Goal: Task Accomplishment & Management: Manage account settings

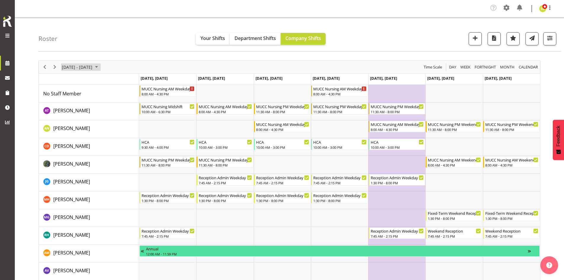
click at [92, 70] on span "October 20 - 26, 2025" at bounding box center [77, 66] width 32 height 7
click at [118, 153] on button "Today" at bounding box center [119, 154] width 20 height 8
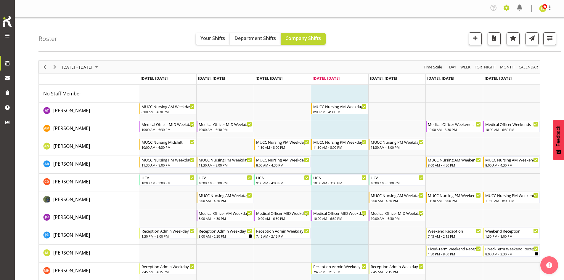
click at [504, 8] on span at bounding box center [506, 7] width 9 height 9
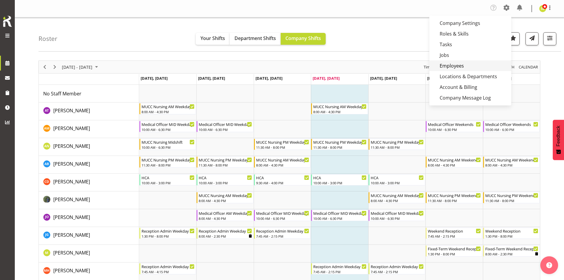
click at [464, 68] on link "Employees" at bounding box center [471, 65] width 82 height 11
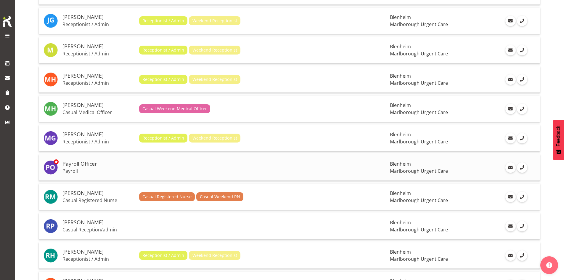
scroll to position [474, 0]
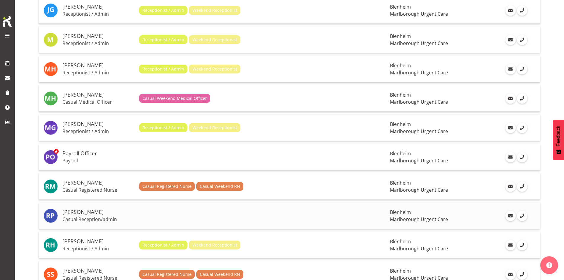
click at [98, 212] on h5 "[PERSON_NAME]" at bounding box center [99, 212] width 72 height 6
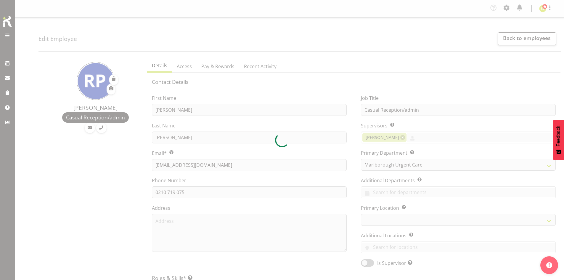
select select "925"
select select "TimelineWeek"
select select
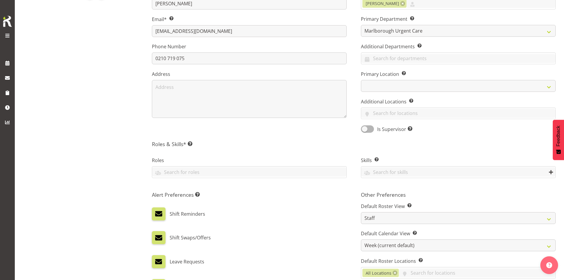
scroll to position [118, 0]
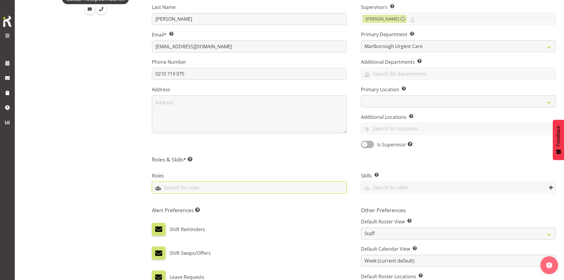
click at [193, 190] on input "text" at bounding box center [249, 187] width 194 height 9
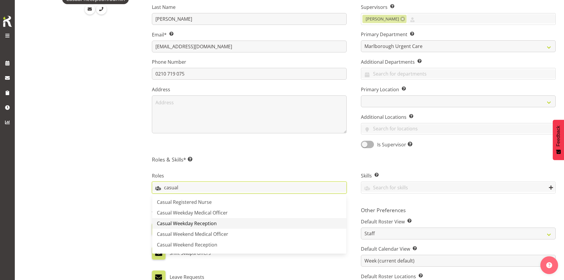
type input "casual"
click at [227, 225] on link "Casual Weekday Reception" at bounding box center [249, 223] width 194 height 11
click at [243, 188] on input "text" at bounding box center [282, 187] width 129 height 9
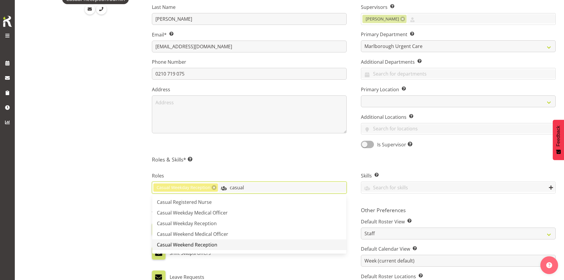
type input "casual"
click at [221, 243] on link "Casual Weekend Reception" at bounding box center [249, 244] width 194 height 11
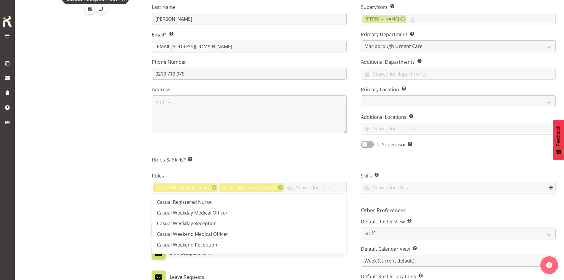
click at [273, 153] on div "Contact Details First Name Rebecca Last Name Partridge Email* This is a require…" at bounding box center [354, 170] width 404 height 421
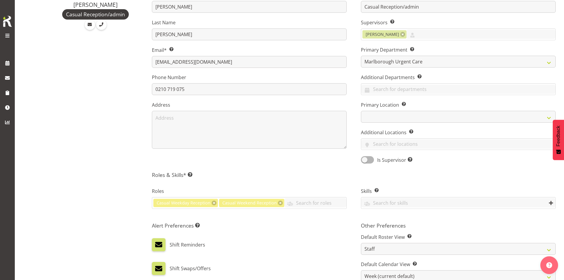
scroll to position [2, 0]
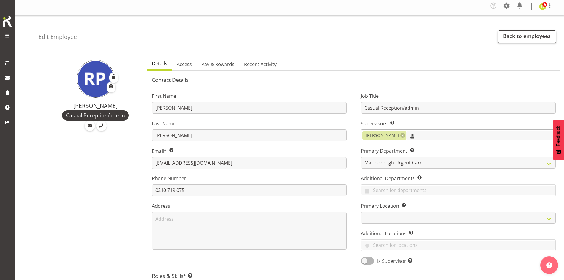
click at [463, 137] on input "text" at bounding box center [481, 135] width 149 height 9
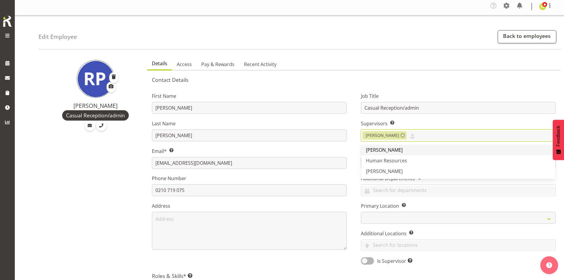
click at [427, 152] on link "[PERSON_NAME]" at bounding box center [458, 150] width 194 height 11
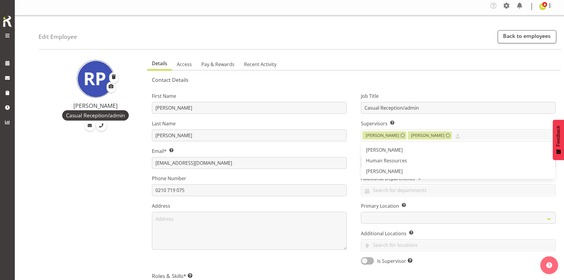
click at [316, 90] on div "First Name Rebecca Last Name Partridge Email* This is a required field. thepart…" at bounding box center [249, 176] width 209 height 185
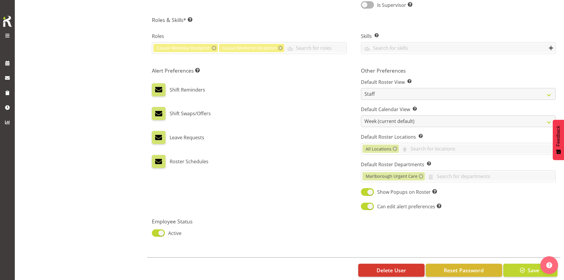
scroll to position [269, 0]
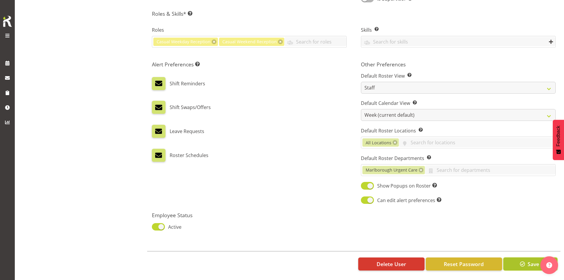
click at [519, 260] on span "button" at bounding box center [523, 264] width 8 height 8
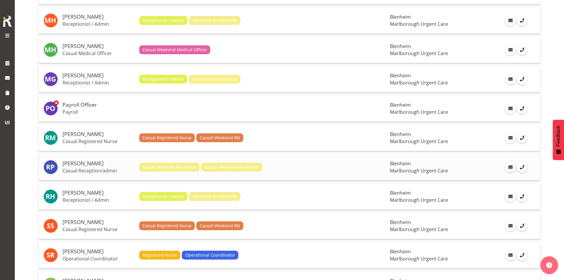
scroll to position [533, 0]
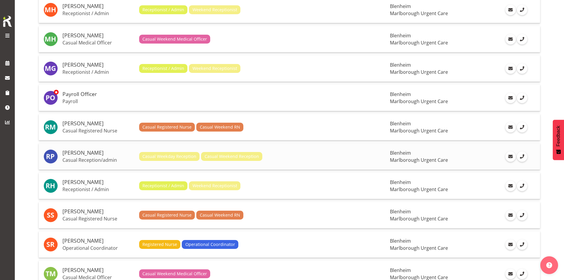
click at [96, 156] on h5 "[PERSON_NAME]" at bounding box center [99, 153] width 72 height 6
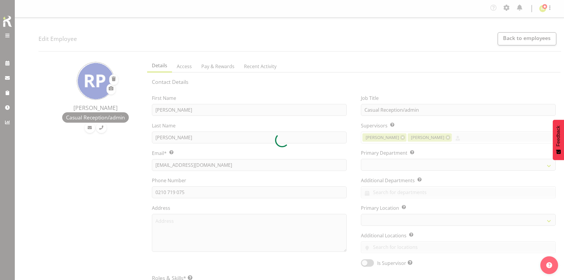
select select "TimelineWeek"
select select
select select "925"
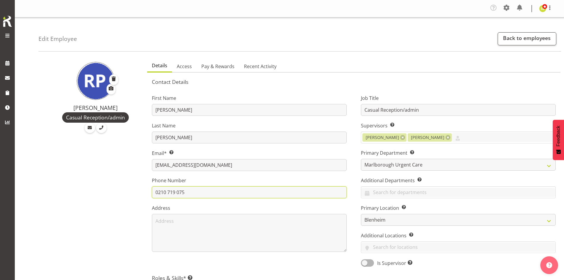
click at [164, 194] on input "0210 719 075" at bounding box center [249, 192] width 195 height 12
click at [172, 193] on input "021 0719 075" at bounding box center [249, 192] width 195 height 12
click at [180, 193] on input "021 071 9 075" at bounding box center [249, 192] width 195 height 12
type input "021 071 9075"
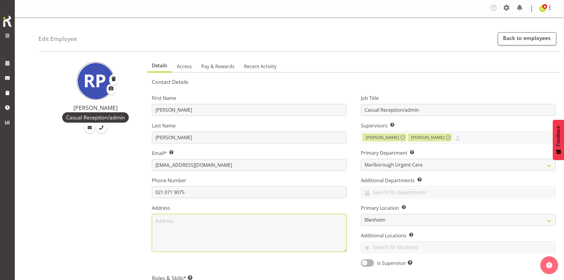
click at [174, 228] on textarea at bounding box center [249, 233] width 195 height 38
type textarea "21 Milford Street, Witherlea, Blenheim"
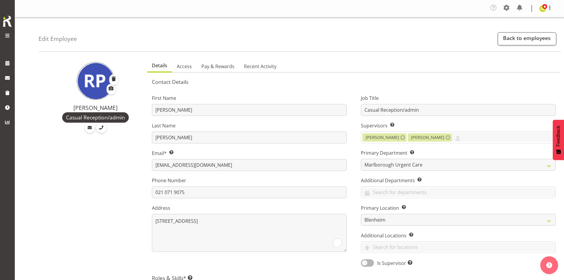
click at [223, 69] on span "Pay & Rewards" at bounding box center [217, 66] width 33 height 7
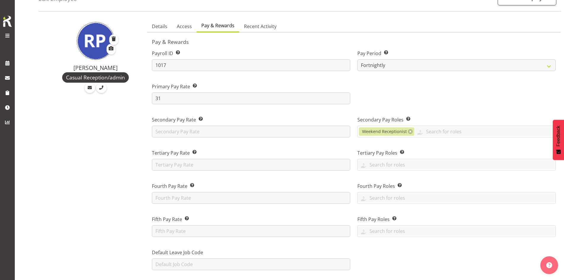
scroll to position [4, 0]
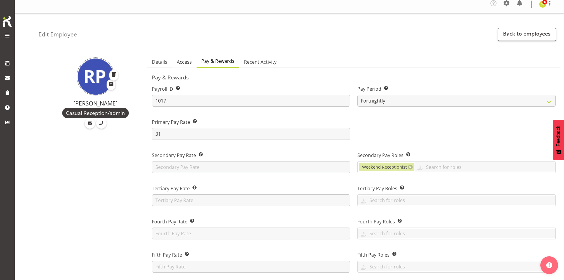
click at [186, 60] on span "Access" at bounding box center [184, 61] width 15 height 7
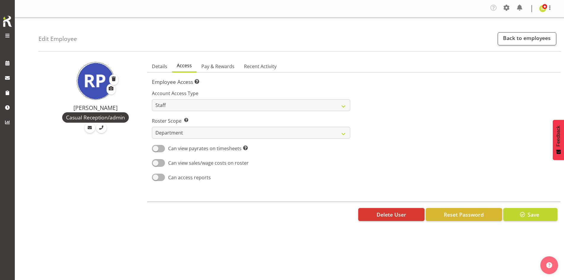
scroll to position [0, 0]
click at [162, 67] on span "Details" at bounding box center [159, 66] width 15 height 7
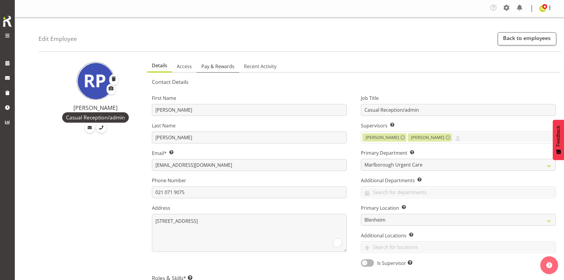
click at [215, 70] on span "Pay & Rewards" at bounding box center [217, 66] width 33 height 7
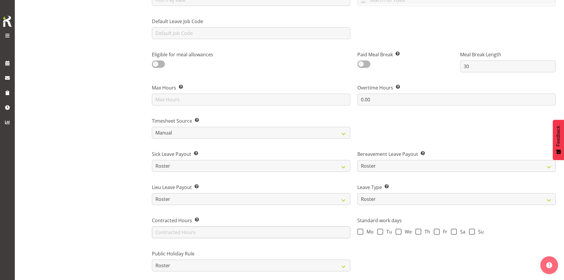
scroll to position [153, 0]
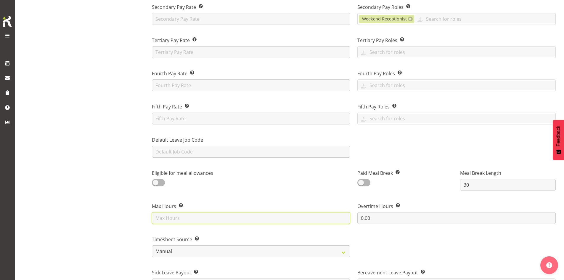
click at [181, 219] on input "text" at bounding box center [251, 218] width 198 height 12
type input "40"
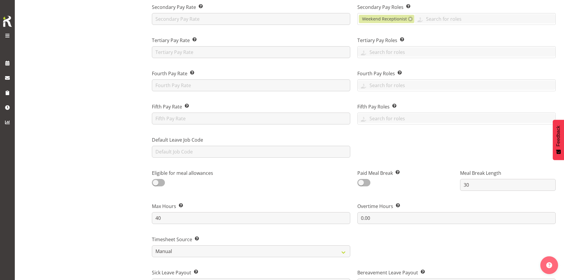
click at [214, 193] on div "Eligible for meal allowances" at bounding box center [251, 177] width 206 height 33
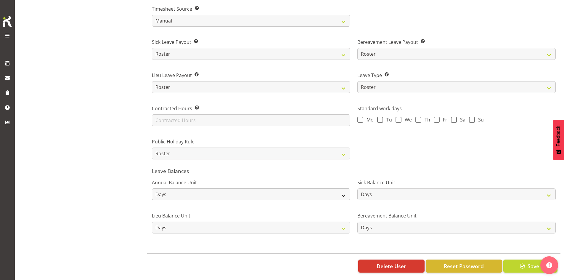
scroll to position [390, 0]
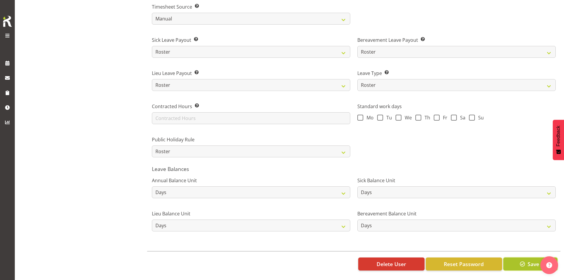
click at [528, 260] on span "Save" at bounding box center [534, 264] width 12 height 8
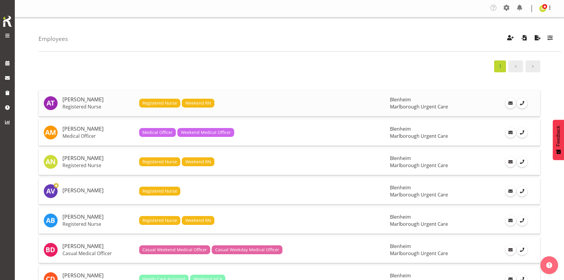
click at [84, 104] on p "Registered Nurse" at bounding box center [99, 107] width 72 height 6
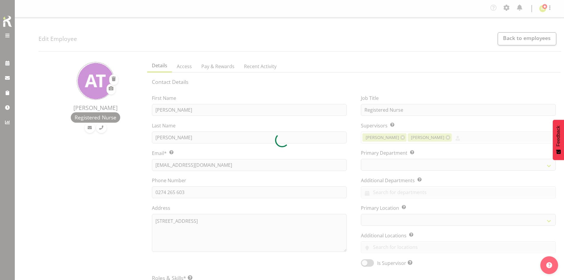
select select "TimelineWeek"
select select
select select "925"
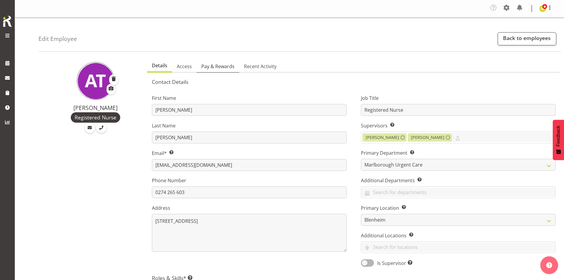
click at [217, 66] on span "Pay & Rewards" at bounding box center [217, 66] width 33 height 7
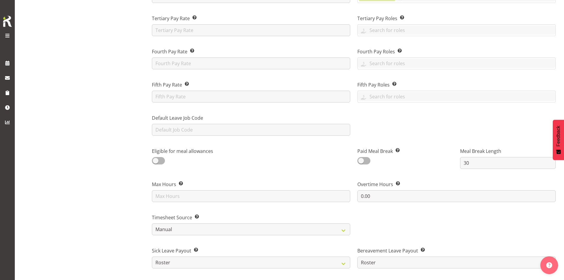
scroll to position [178, 0]
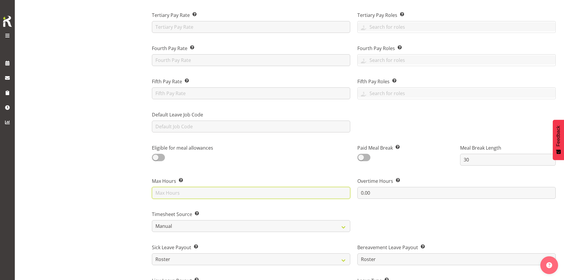
click at [188, 198] on input "text" at bounding box center [251, 193] width 198 height 12
type input "40"
click at [202, 168] on div "Eligible for meal allowances" at bounding box center [251, 152] width 206 height 33
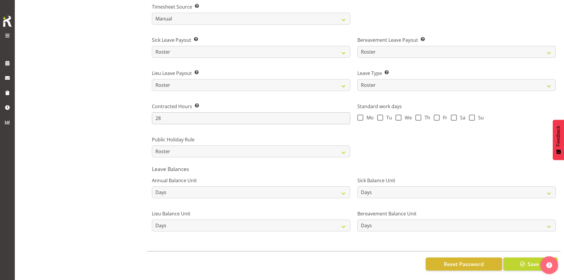
scroll to position [390, 0]
click at [523, 260] on span "button" at bounding box center [523, 264] width 8 height 8
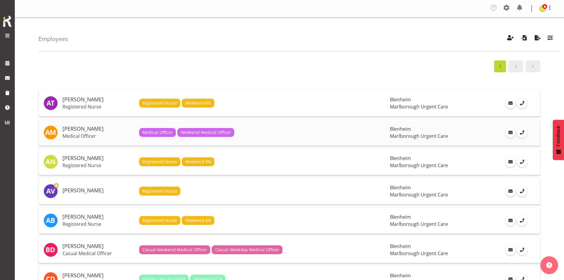
click at [99, 134] on p "Medical Officer" at bounding box center [99, 136] width 72 height 6
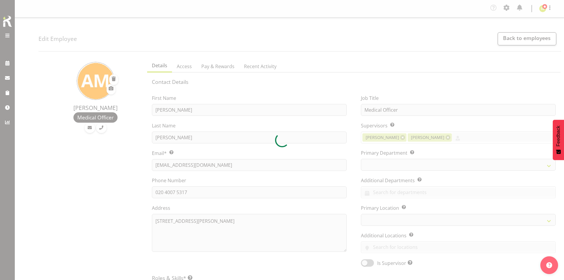
select select "TimelineWeek"
select select "manual"
select select "roster"
select select "day"
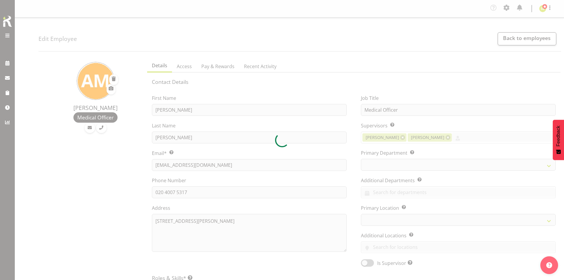
select select "day"
select select
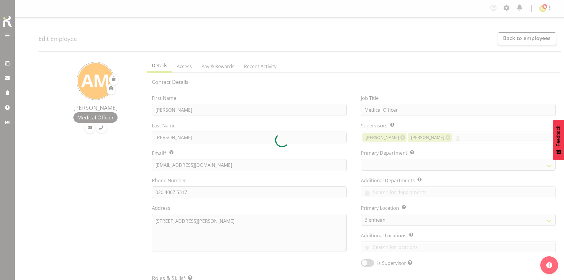
select select
select select "925"
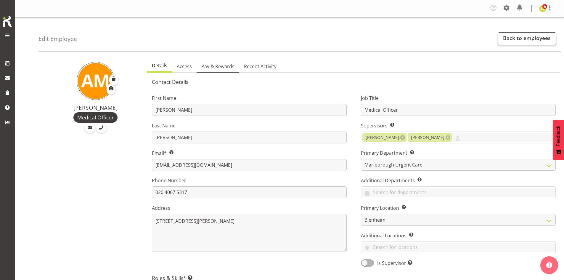
click at [219, 68] on span "Pay & Rewards" at bounding box center [217, 66] width 33 height 7
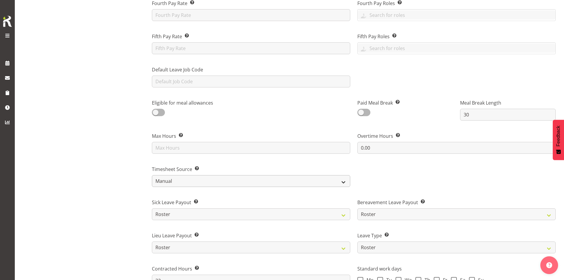
scroll to position [237, 0]
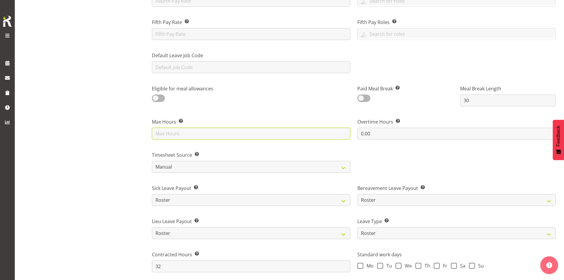
click at [174, 136] on input "text" at bounding box center [251, 134] width 198 height 12
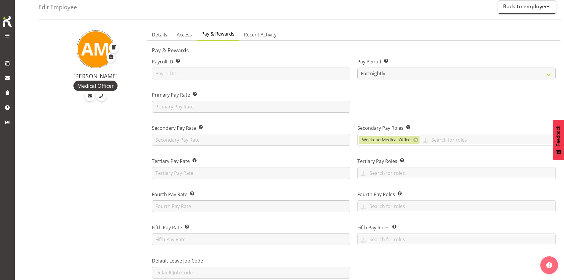
scroll to position [30, 0]
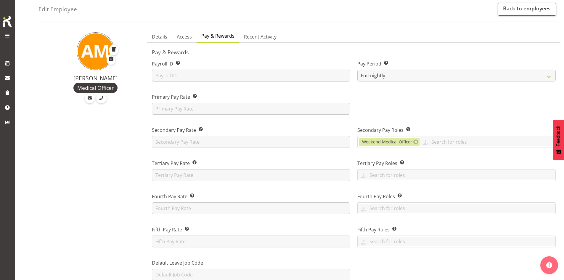
type input "40"
click at [166, 73] on input "text" at bounding box center [251, 76] width 198 height 12
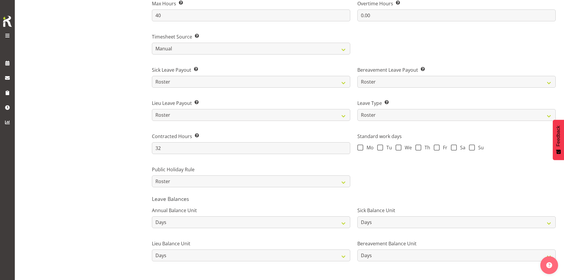
scroll to position [390, 0]
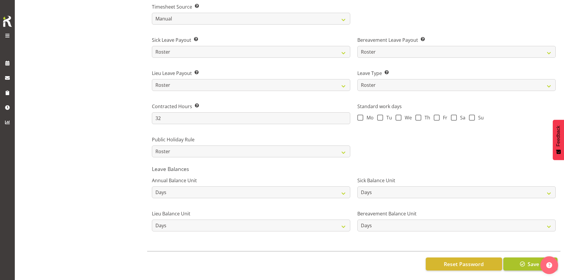
type input "GMS_AM"
click at [527, 257] on button "Save" at bounding box center [531, 263] width 54 height 13
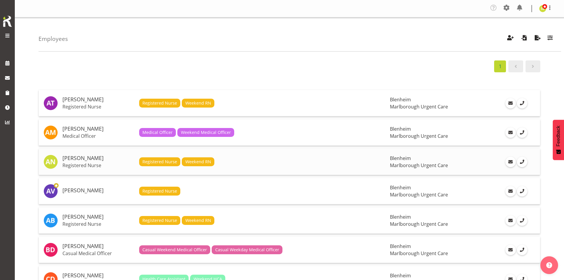
click at [112, 161] on h5 "[PERSON_NAME]" at bounding box center [99, 158] width 72 height 6
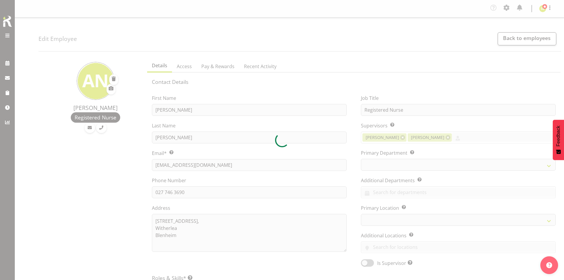
select select "TimelineWeek"
select select "manual"
select select "roster"
select select "day"
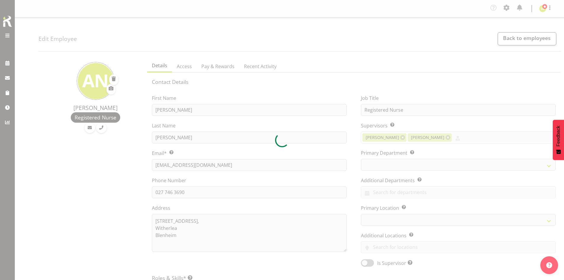
select select "day"
select select
select select "925"
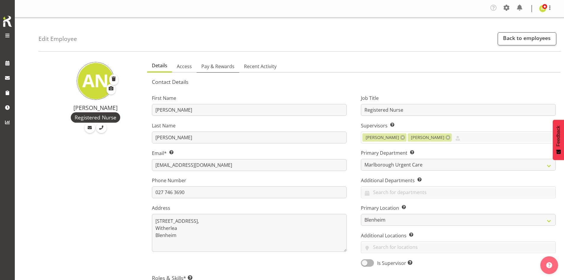
click at [221, 66] on span "Pay & Rewards" at bounding box center [217, 66] width 33 height 7
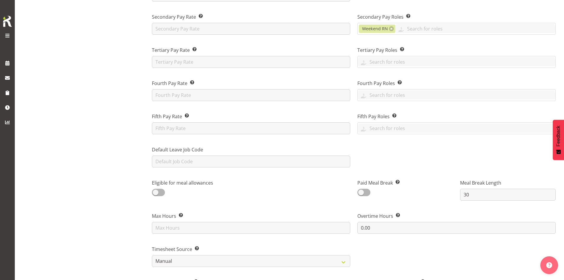
scroll to position [148, 0]
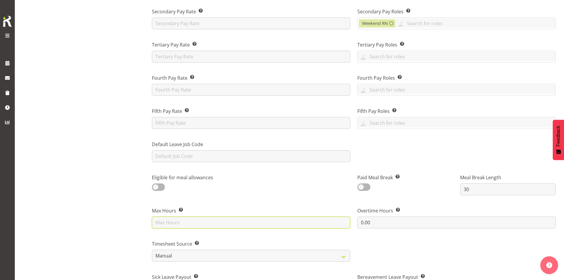
click at [183, 227] on input "text" at bounding box center [251, 223] width 198 height 12
type input "40"
click at [252, 187] on div "Eligible for meal allowances" at bounding box center [251, 181] width 206 height 30
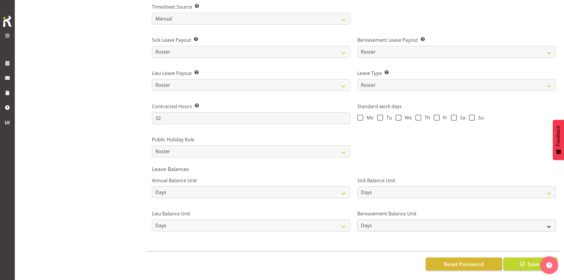
scroll to position [390, 0]
click at [528, 260] on span "Save" at bounding box center [534, 264] width 12 height 8
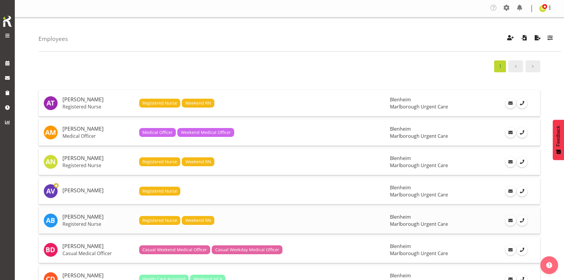
click at [97, 218] on h5 "[PERSON_NAME]" at bounding box center [99, 217] width 72 height 6
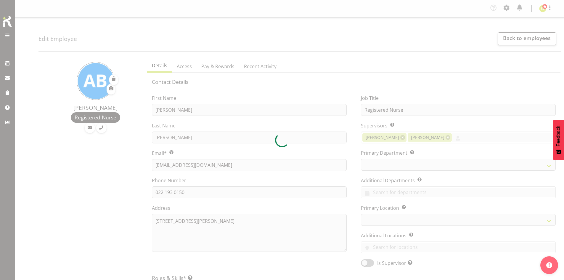
select select "TimelineWeek"
select select "manual"
select select "roster"
select select "day"
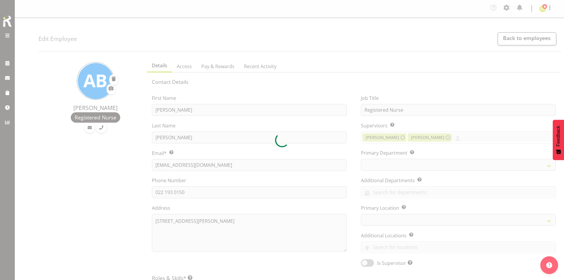
select select "day"
select select
select select "925"
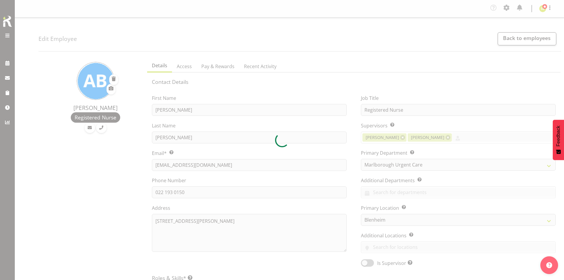
select select
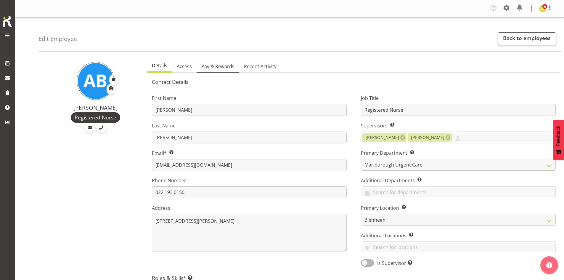
click at [223, 69] on span "Pay & Rewards" at bounding box center [217, 66] width 33 height 7
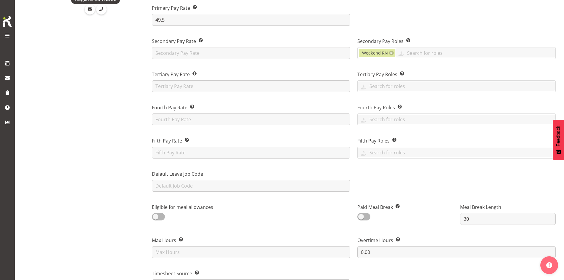
scroll to position [148, 0]
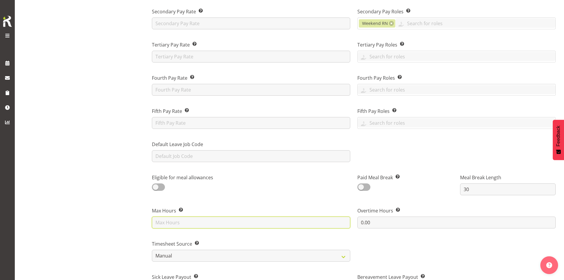
click at [183, 223] on input "text" at bounding box center [251, 223] width 198 height 12
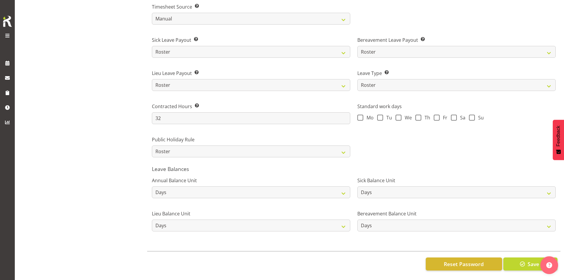
scroll to position [390, 0]
type input "40"
click at [517, 258] on button "Save" at bounding box center [531, 263] width 54 height 13
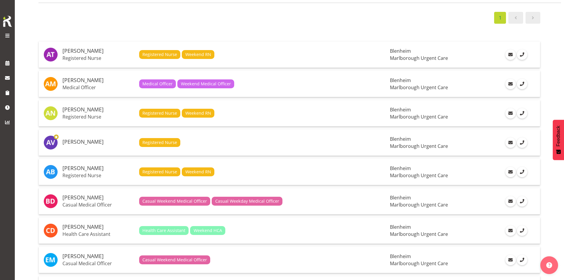
scroll to position [59, 0]
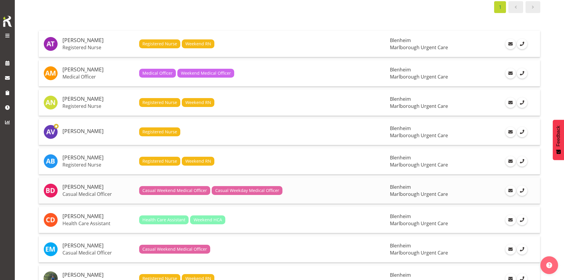
click at [100, 190] on h5 "[PERSON_NAME]" at bounding box center [99, 187] width 72 height 6
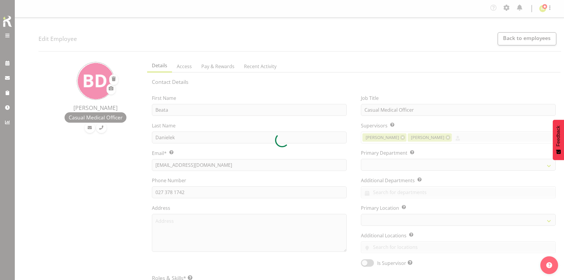
select select "TimelineWeek"
select select "manual"
select select "roster"
select select "day"
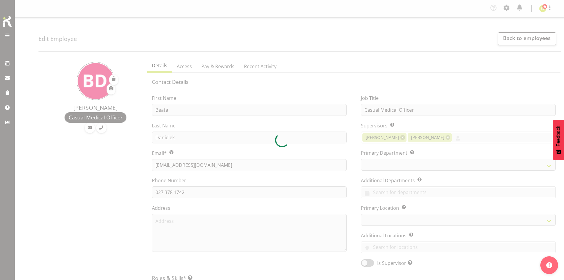
select select "day"
select select
select select "925"
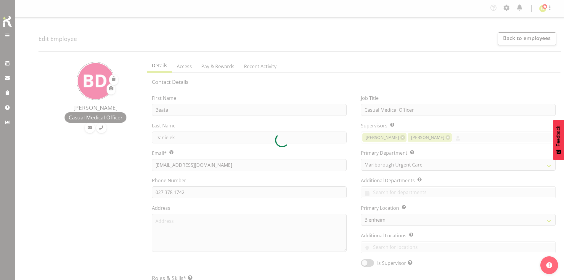
select select
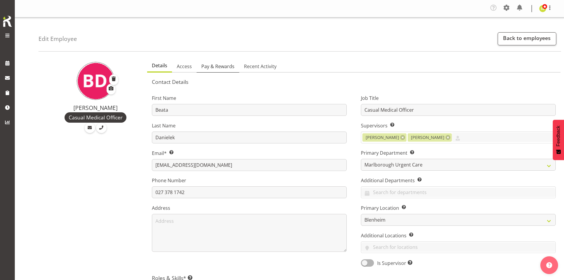
click at [213, 70] on link "Pay & Rewards" at bounding box center [218, 66] width 43 height 12
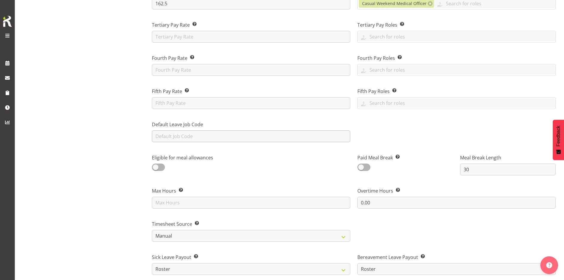
scroll to position [178, 0]
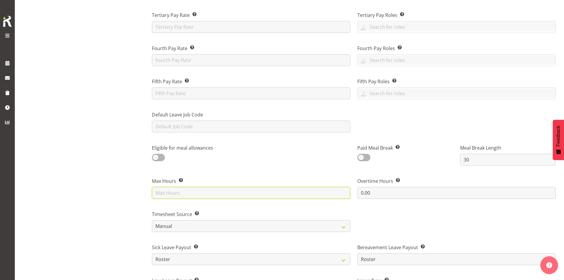
click at [177, 190] on input "text" at bounding box center [251, 193] width 198 height 12
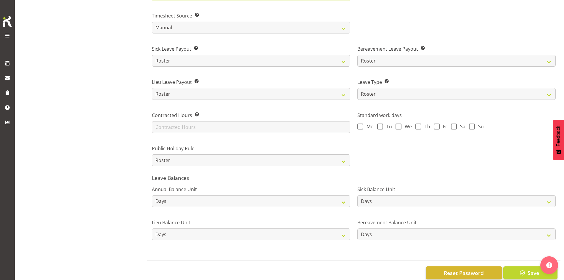
scroll to position [390, 0]
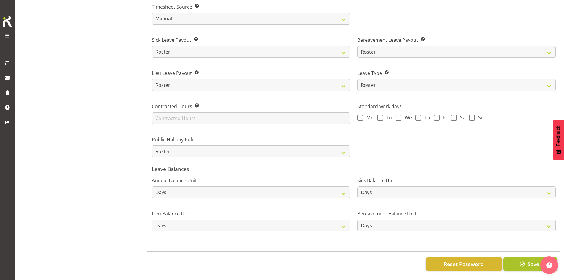
type input "40"
click at [533, 260] on span "Save" at bounding box center [534, 264] width 12 height 8
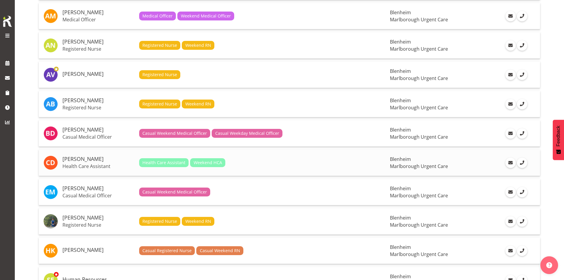
scroll to position [118, 0]
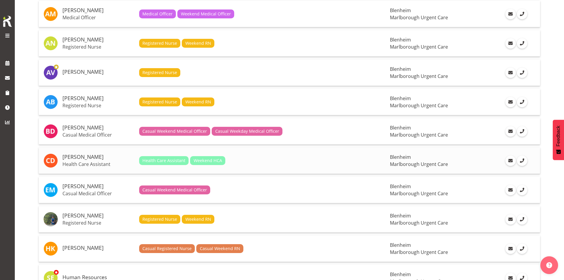
click at [100, 162] on p "Health Care Assistant" at bounding box center [99, 164] width 72 height 6
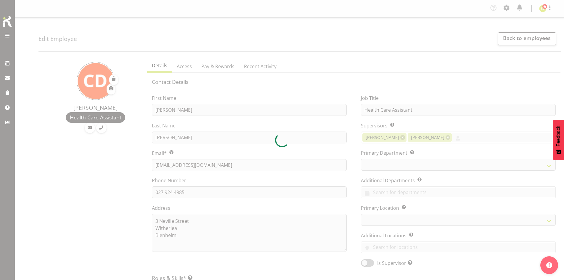
select select "TimelineWeek"
select select "manual"
select select "roster"
select select "day"
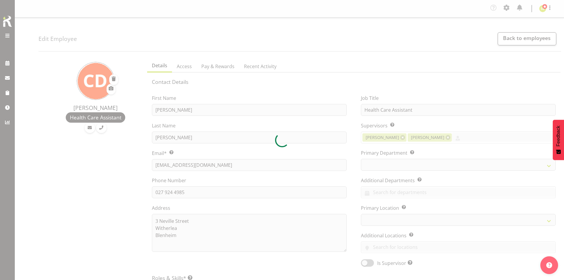
select select "day"
select select
select select "925"
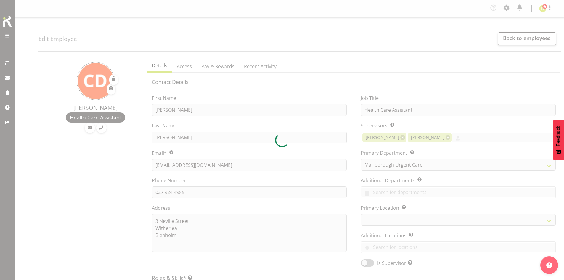
select select
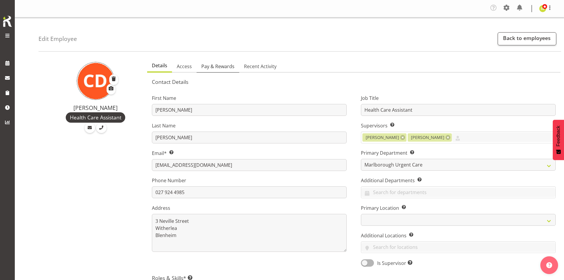
click at [225, 67] on span "Pay & Rewards" at bounding box center [217, 66] width 33 height 7
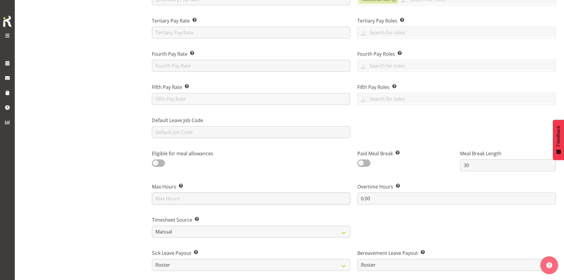
scroll to position [207, 0]
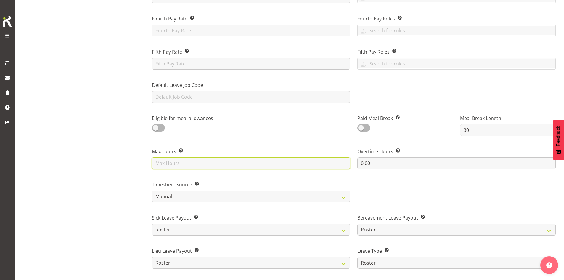
click at [199, 160] on input "text" at bounding box center [251, 163] width 198 height 12
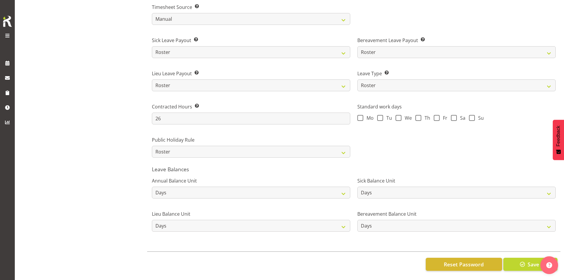
scroll to position [385, 0]
type input "40"
click at [530, 270] on button "Save" at bounding box center [531, 263] width 54 height 13
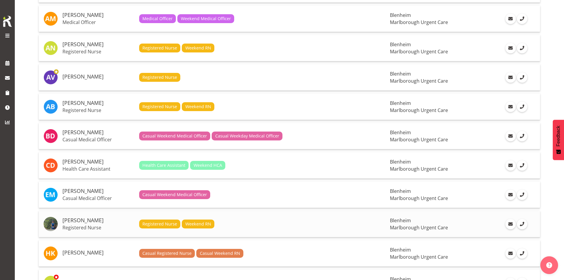
scroll to position [148, 0]
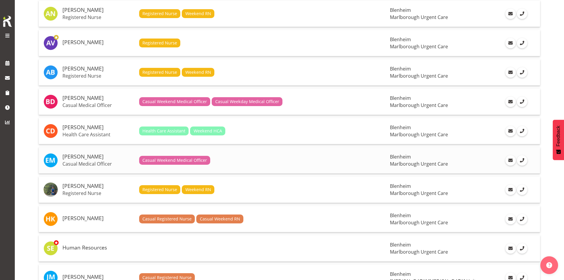
click at [105, 159] on h5 "[PERSON_NAME]" at bounding box center [99, 157] width 72 height 6
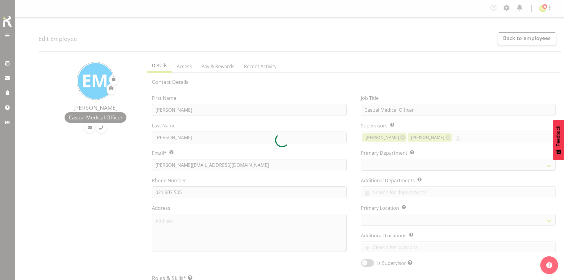
select select "TimelineWeek"
select select "manual"
select select "roster"
select select "day"
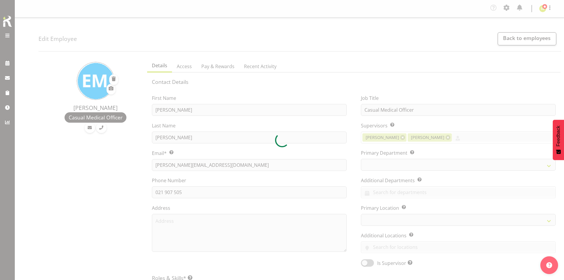
select select "day"
select select
select select "925"
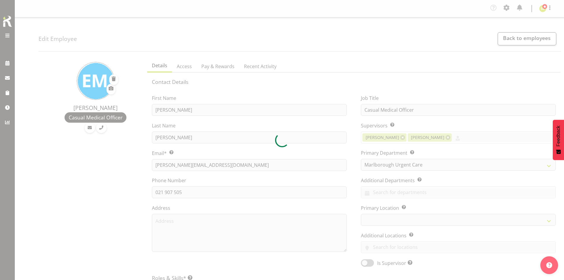
select select
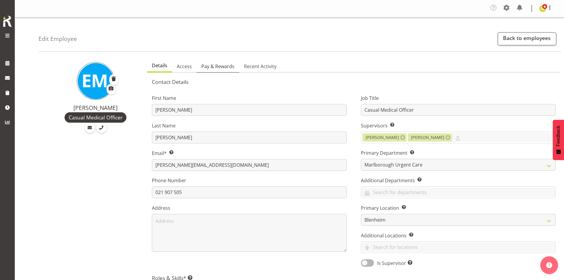
click at [227, 70] on span "Pay & Rewards" at bounding box center [217, 66] width 33 height 7
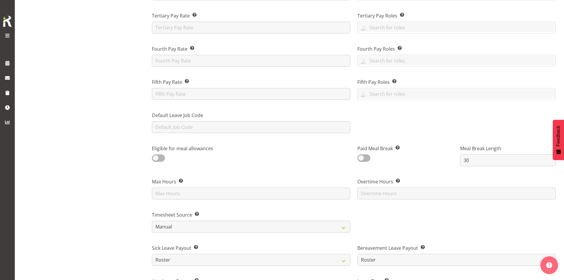
scroll to position [178, 0]
click at [190, 191] on input "text" at bounding box center [251, 193] width 198 height 12
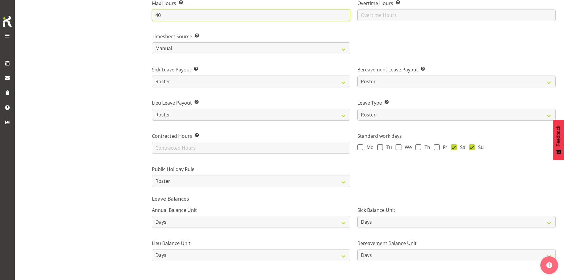
scroll to position [385, 0]
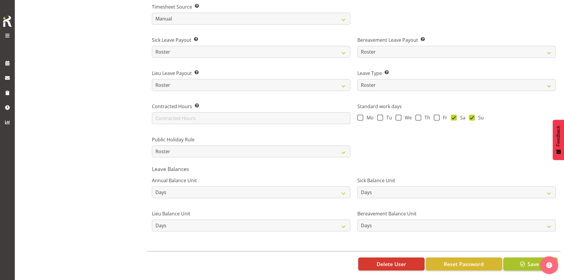
type input "40"
click at [515, 259] on button "Save" at bounding box center [531, 263] width 54 height 13
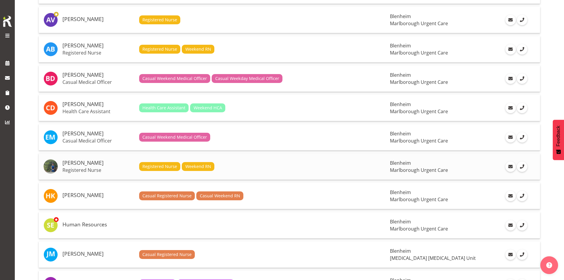
scroll to position [178, 0]
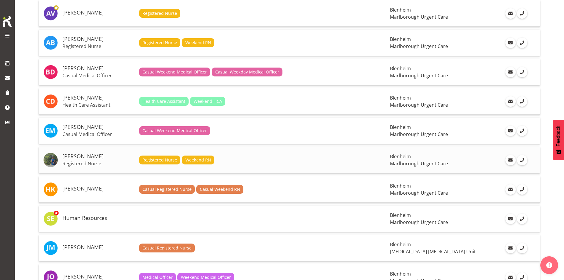
click at [90, 164] on p "Registered Nurse" at bounding box center [99, 164] width 72 height 6
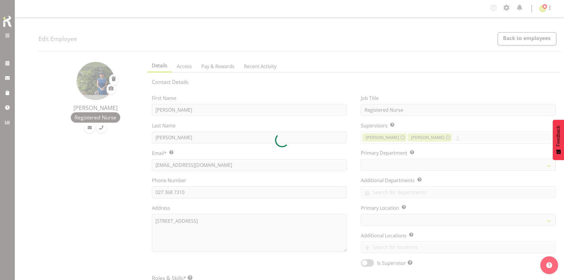
select select "TimelineWeek"
select select "manual"
select select "roster"
select select "day"
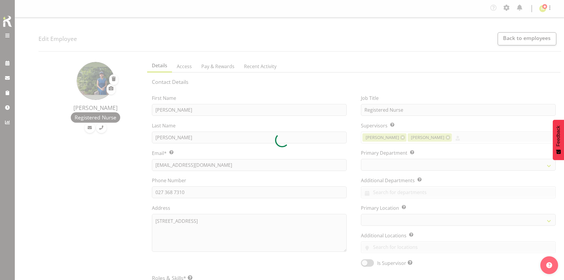
select select "day"
select select
select select "925"
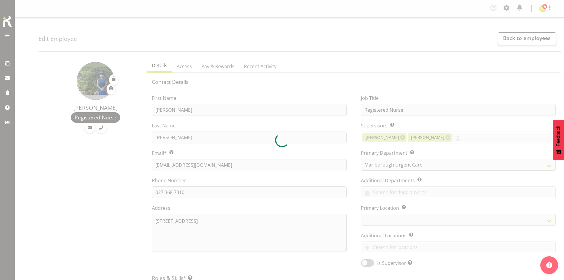
select select
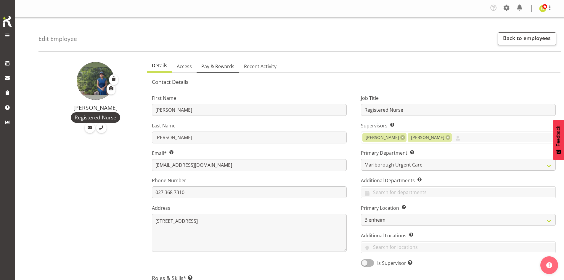
click at [216, 67] on span "Pay & Rewards" at bounding box center [217, 66] width 33 height 7
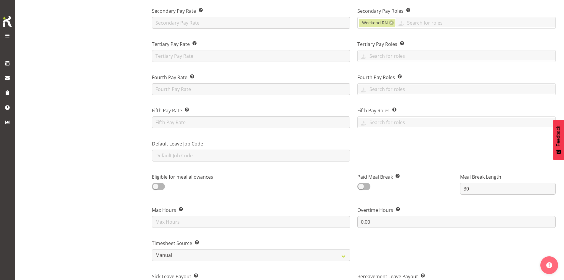
scroll to position [178, 0]
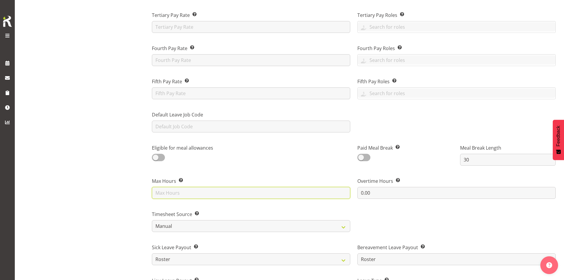
click at [179, 190] on input "text" at bounding box center [251, 193] width 198 height 12
type input "40"
click at [270, 157] on div "Eligible for meal allowances" at bounding box center [251, 151] width 206 height 30
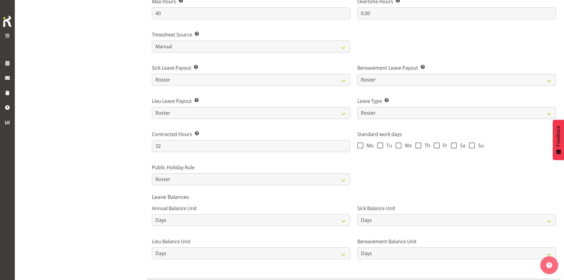
scroll to position [390, 0]
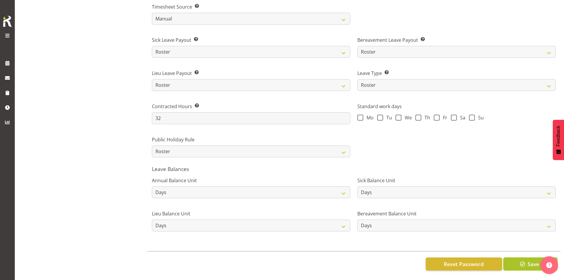
click at [524, 260] on span "button" at bounding box center [523, 264] width 8 height 8
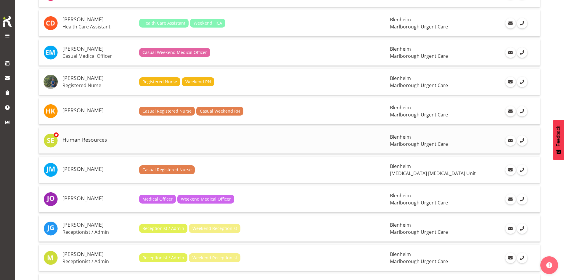
scroll to position [267, 0]
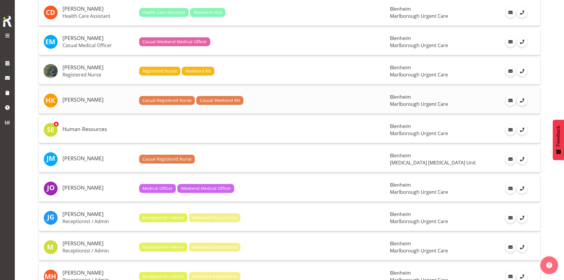
click at [86, 99] on h5 "[PERSON_NAME]" at bounding box center [99, 100] width 72 height 6
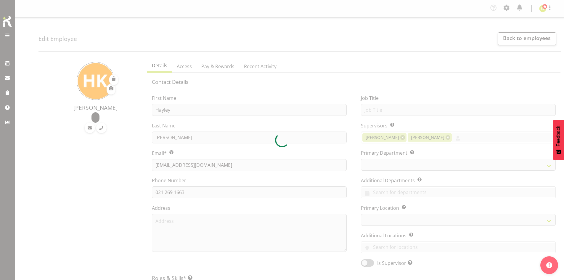
select select "TimelineWeek"
select select "manual"
select select "roster"
select select "historical"
select select "day"
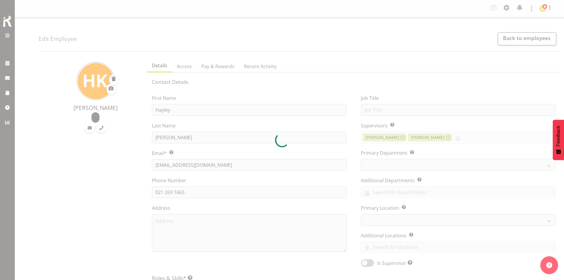
select select "day"
select select
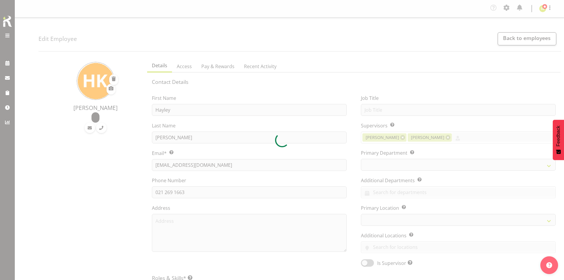
select select
select select "925"
select select
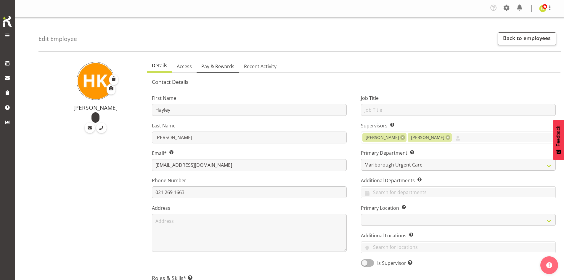
click at [224, 68] on span "Pay & Rewards" at bounding box center [217, 66] width 33 height 7
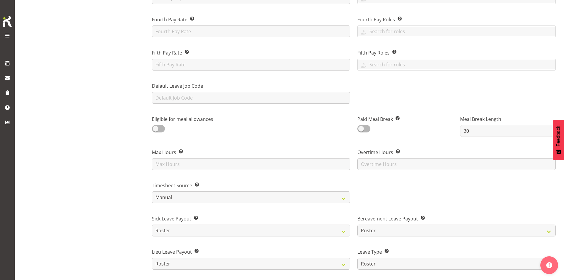
scroll to position [207, 0]
click at [176, 164] on input "text" at bounding box center [251, 163] width 198 height 12
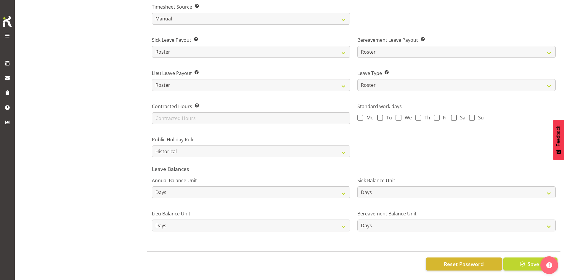
scroll to position [390, 0]
type input "40"
click at [513, 257] on button "Save" at bounding box center [531, 263] width 54 height 13
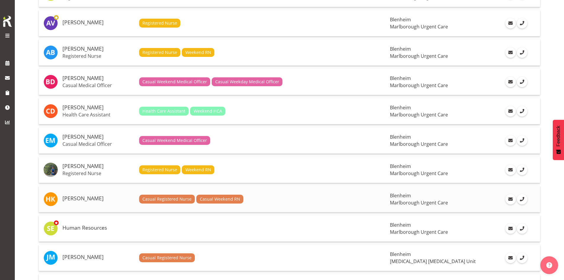
scroll to position [178, 0]
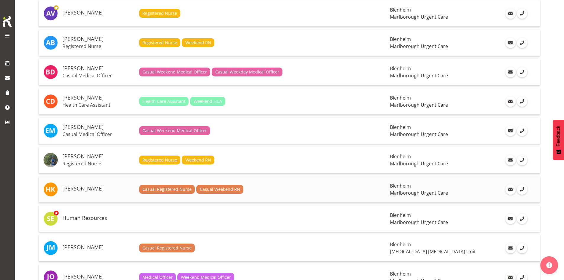
click at [89, 193] on td "[PERSON_NAME]" at bounding box center [98, 189] width 77 height 26
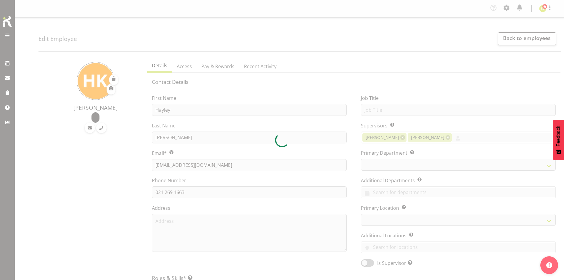
select select "TimelineWeek"
select select "manual"
select select "roster"
select select "historical"
select select "day"
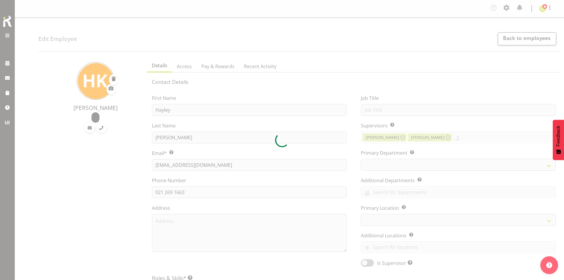
select select "day"
select select
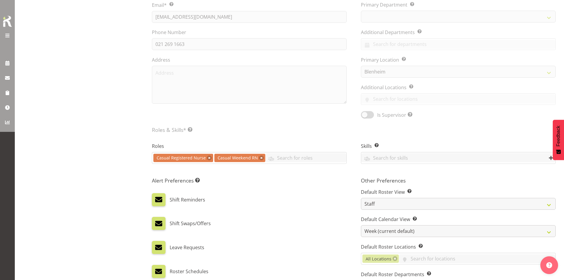
select select
select select "925"
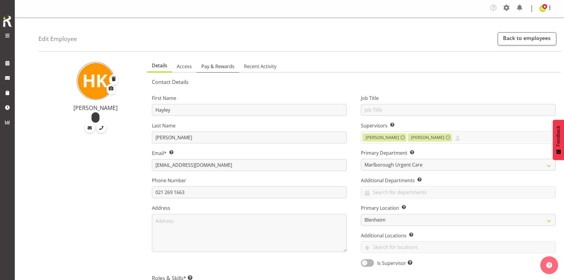
click at [216, 60] on link "Pay & Rewards" at bounding box center [218, 66] width 43 height 12
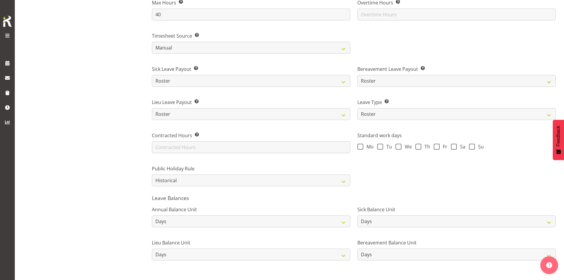
scroll to position [390, 0]
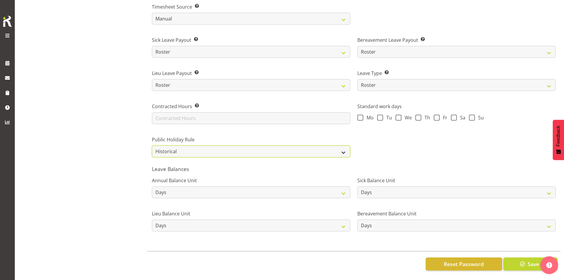
click at [197, 152] on select "Roster Always Pay Never Pay Historical Roster-Fixed" at bounding box center [251, 151] width 198 height 12
select select "roster"
click at [152, 145] on select "Roster Always Pay Never Pay Historical Roster-Fixed" at bounding box center [251, 151] width 198 height 12
click at [517, 257] on button "Save" at bounding box center [531, 263] width 54 height 13
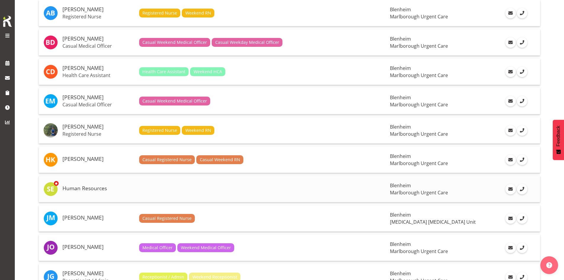
scroll to position [237, 0]
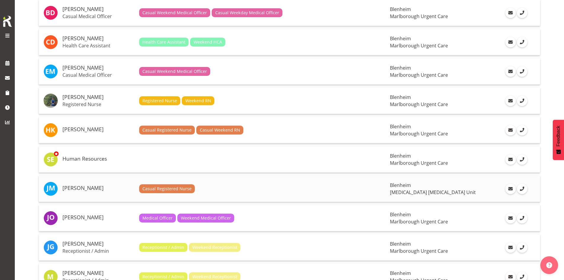
click at [98, 191] on h5 "[PERSON_NAME]" at bounding box center [99, 188] width 72 height 6
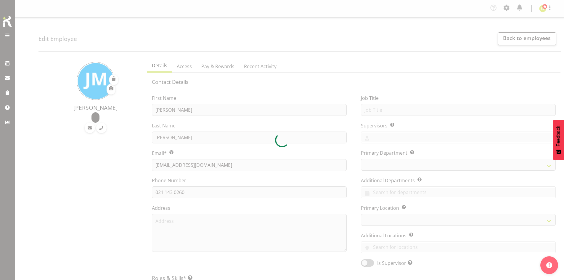
select select "TimelineWeek"
select select "roster"
select select "historical"
select select "day"
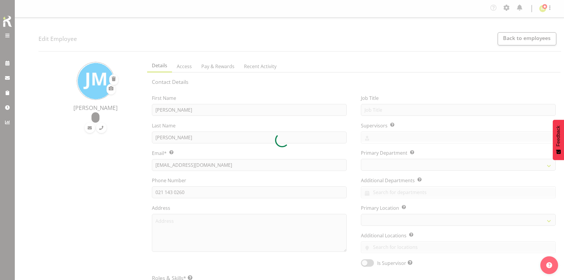
select select "day"
select select
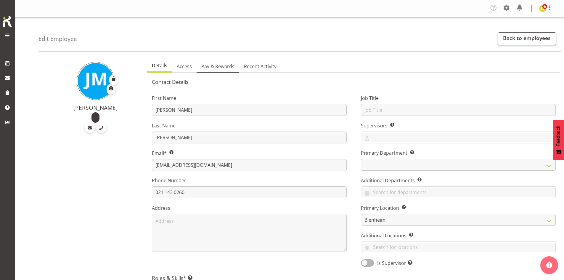
click at [215, 67] on span "Pay & Rewards" at bounding box center [217, 66] width 33 height 7
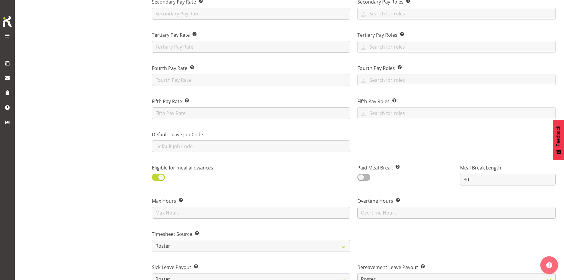
scroll to position [207, 0]
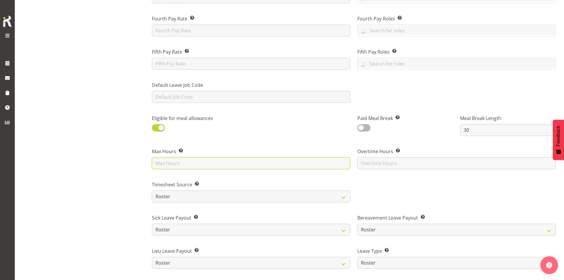
click at [182, 159] on input "text" at bounding box center [251, 163] width 198 height 12
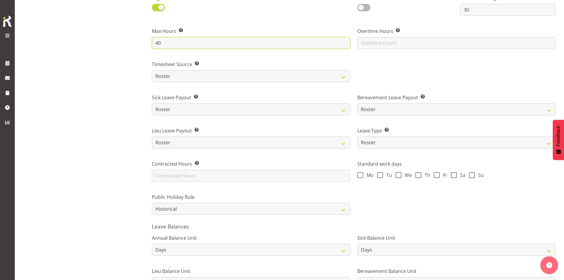
scroll to position [355, 0]
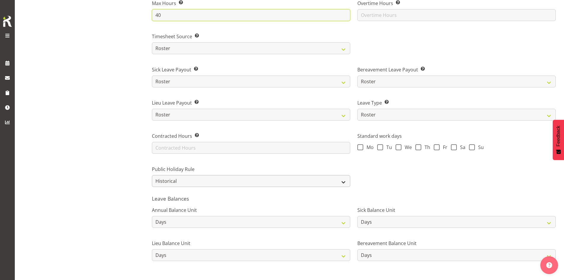
type input "40"
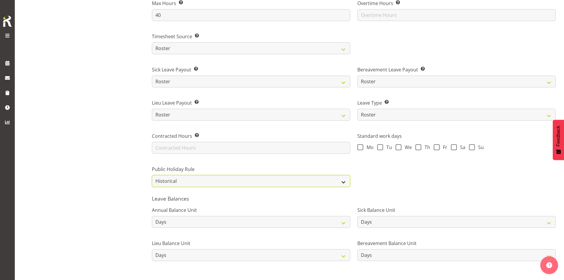
click at [204, 186] on select "Roster Always Pay Never Pay Historical Roster-Fixed" at bounding box center [251, 181] width 198 height 12
click at [200, 185] on select "Roster Always Pay Never Pay Historical Roster-Fixed" at bounding box center [251, 181] width 198 height 12
select select "roster"
click at [152, 175] on select "Roster Always Pay Never Pay Historical Roster-Fixed" at bounding box center [251, 181] width 198 height 12
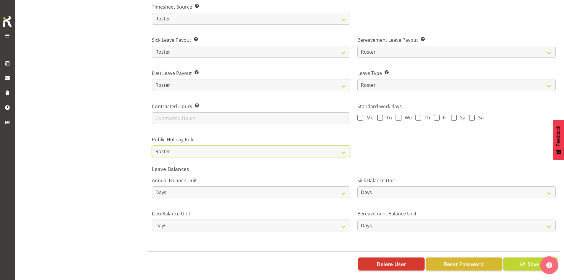
scroll to position [390, 0]
click at [515, 257] on button "Save" at bounding box center [531, 263] width 54 height 13
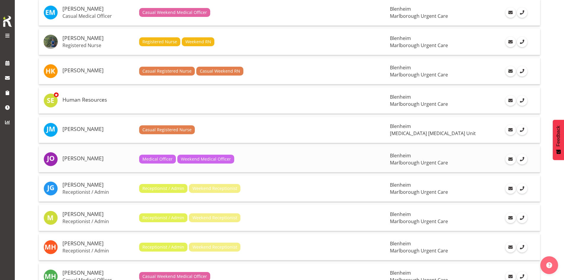
scroll to position [296, 0]
click at [94, 156] on h5 "[PERSON_NAME]" at bounding box center [99, 158] width 72 height 6
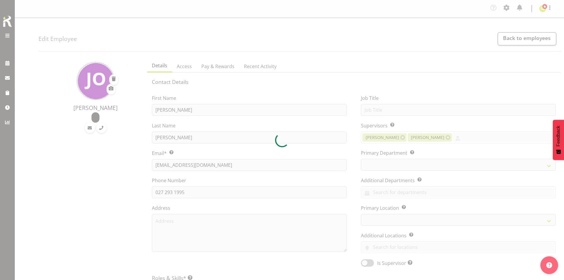
select select "TimelineWeek"
select select "manual"
select select "roster"
select select "historical"
select select "day"
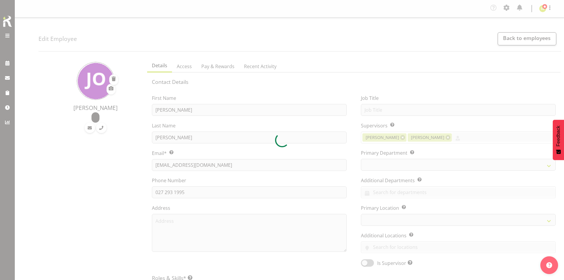
select select "day"
select select
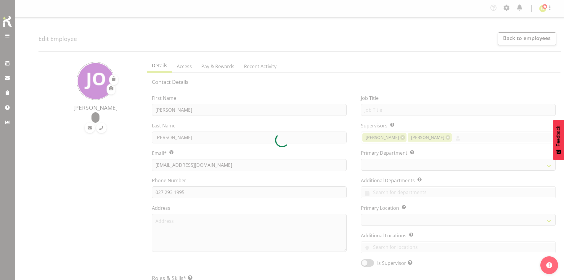
select select
select select "925"
select select
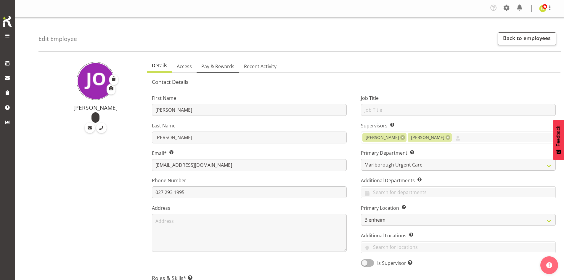
click at [219, 69] on span "Pay & Rewards" at bounding box center [217, 66] width 33 height 7
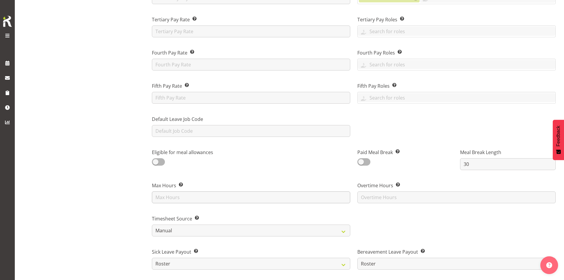
scroll to position [207, 0]
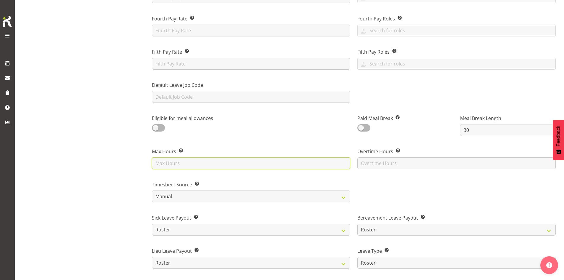
click at [188, 165] on input "text" at bounding box center [251, 163] width 198 height 12
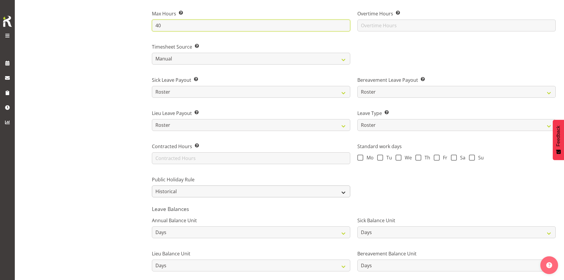
scroll to position [355, 0]
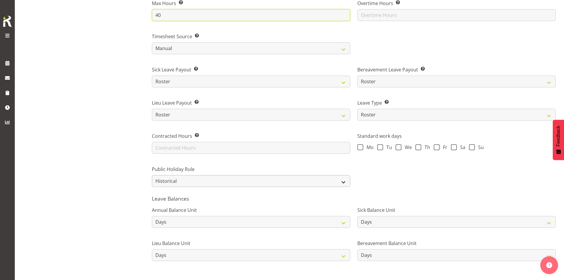
type input "40"
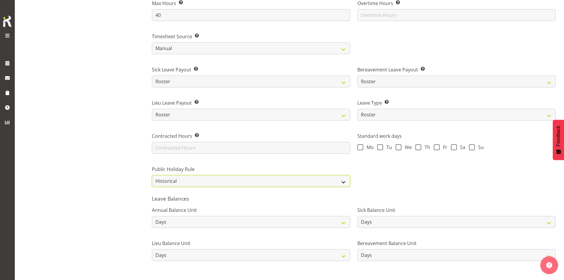
click at [192, 180] on select "Roster Always Pay Never Pay Historical Roster-Fixed" at bounding box center [251, 181] width 198 height 12
drag, startPoint x: 189, startPoint y: 180, endPoint x: 187, endPoint y: 182, distance: 3.1
click at [189, 180] on select "Roster Always Pay Never Pay Historical Roster-Fixed" at bounding box center [251, 181] width 198 height 12
select select "roster"
click at [152, 175] on select "Roster Always Pay Never Pay Historical Roster-Fixed" at bounding box center [251, 181] width 198 height 12
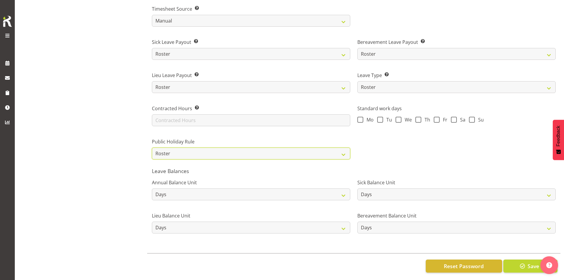
scroll to position [390, 0]
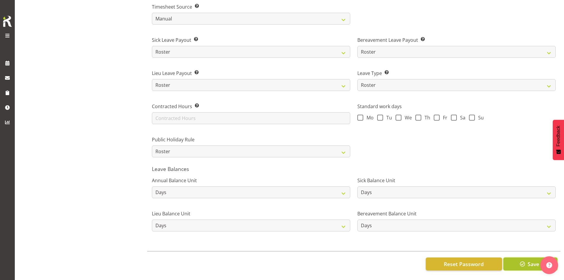
click at [515, 257] on button "Save" at bounding box center [531, 263] width 54 height 13
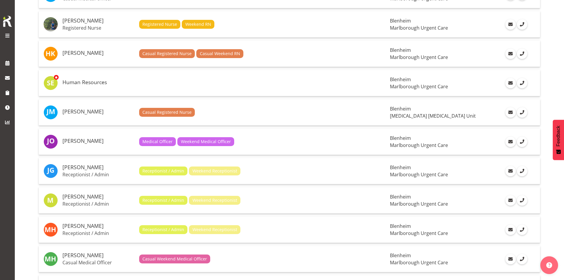
scroll to position [314, 0]
click at [91, 164] on h5 "[PERSON_NAME]" at bounding box center [99, 167] width 72 height 6
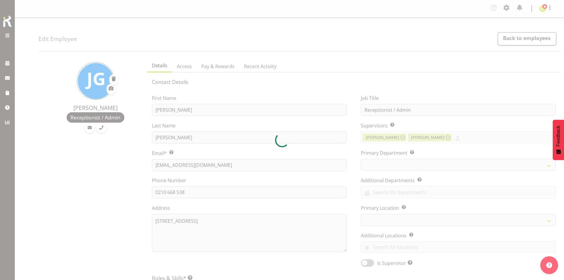
select select "TimelineWeek"
select select "manual"
select select "roster"
select select "day"
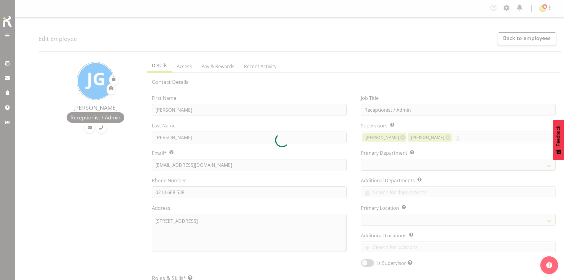
select select "day"
select select
select select "925"
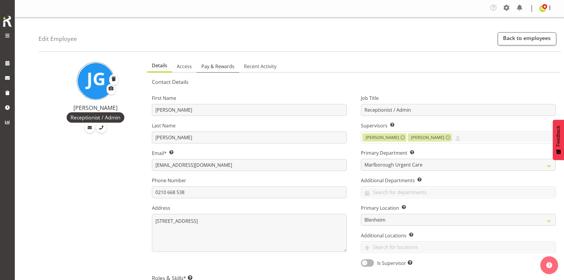
click at [217, 69] on span "Pay & Rewards" at bounding box center [217, 66] width 33 height 7
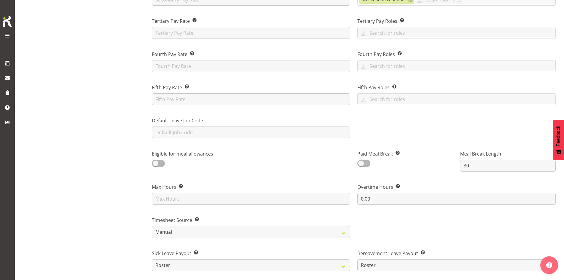
scroll to position [178, 0]
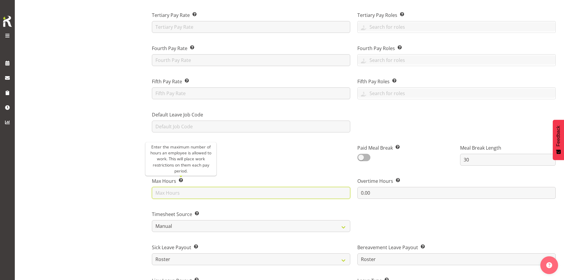
click at [177, 188] on input "text" at bounding box center [251, 193] width 198 height 12
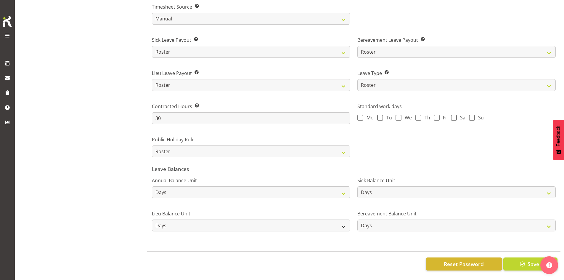
scroll to position [390, 0]
type input "40"
click at [517, 257] on button "Save" at bounding box center [531, 263] width 54 height 13
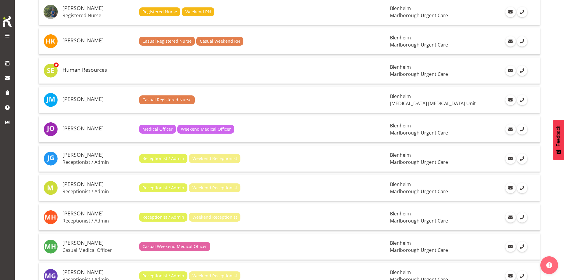
scroll to position [355, 0]
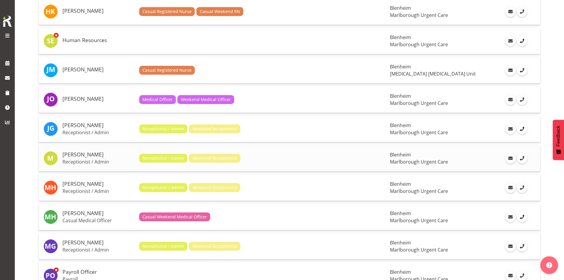
click at [90, 159] on p "Receptionist / Admin" at bounding box center [99, 162] width 72 height 6
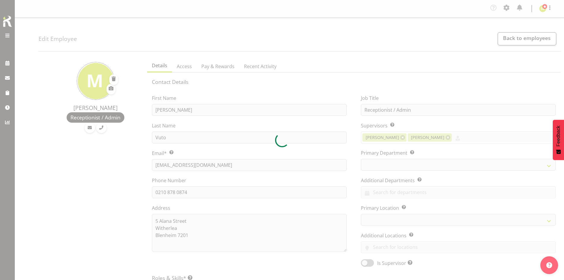
select select "TimelineWeek"
select select "manual"
select select "roster"
select select "day"
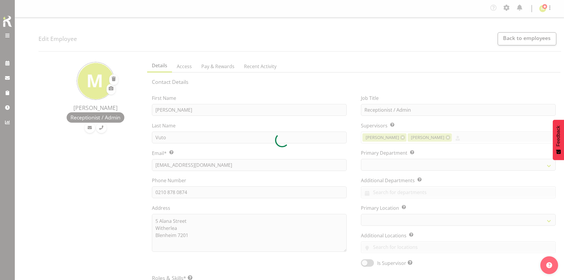
select select "day"
select select
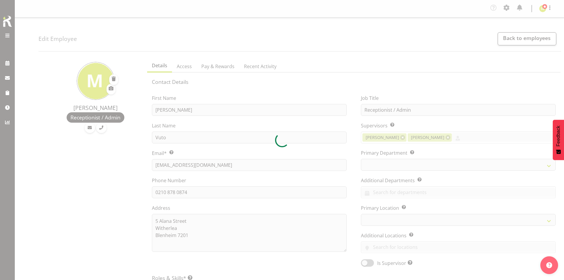
select select
select select "925"
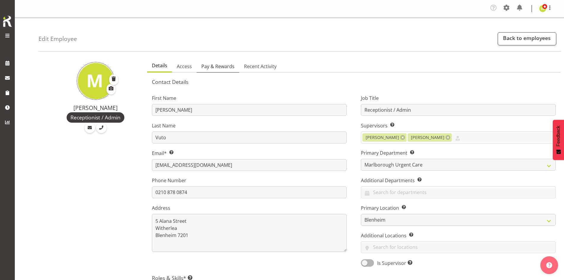
click at [217, 67] on span "Pay & Rewards" at bounding box center [217, 66] width 33 height 7
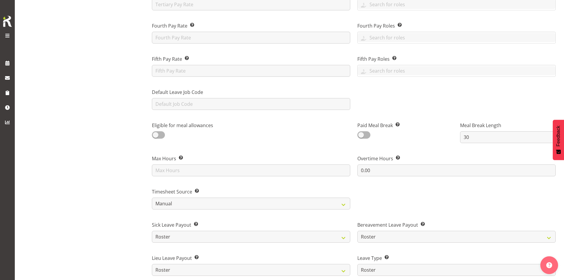
scroll to position [237, 0]
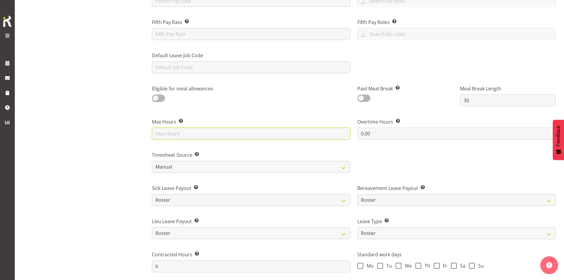
click at [186, 136] on input "text" at bounding box center [251, 134] width 198 height 12
type input "40"
click at [116, 172] on div "Margie Vuto Receptionist / Admin" at bounding box center [91, 123] width 105 height 609
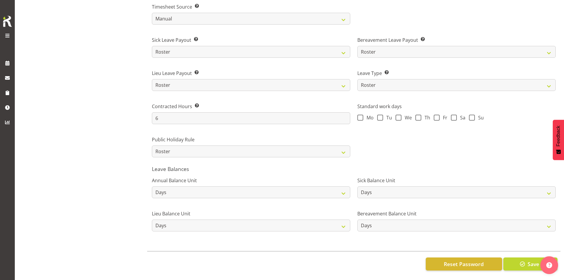
scroll to position [390, 0]
click at [528, 260] on span "Save" at bounding box center [534, 264] width 12 height 8
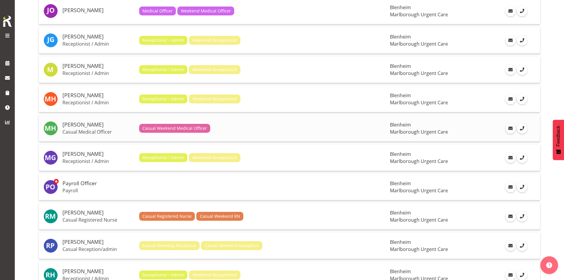
scroll to position [444, 0]
click at [92, 100] on p "Receptionist / Admin" at bounding box center [99, 102] width 72 height 6
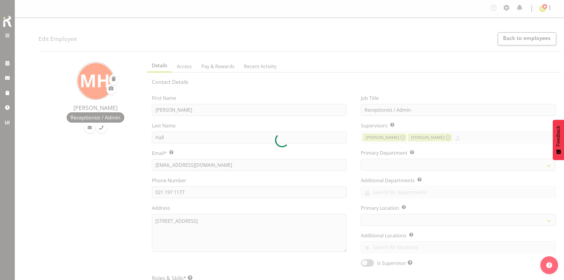
select select "TimelineWeek"
select select "manual"
select select "roster"
select select "day"
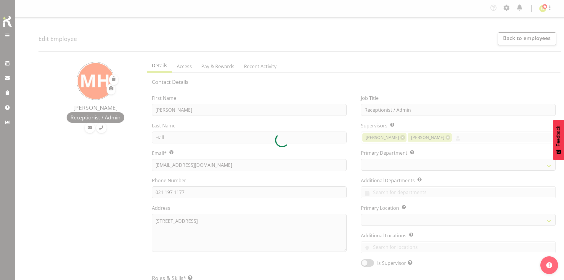
select select "day"
select select
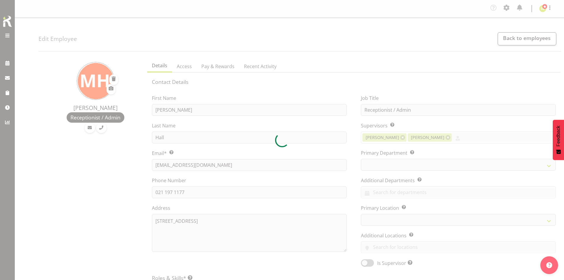
select select "925"
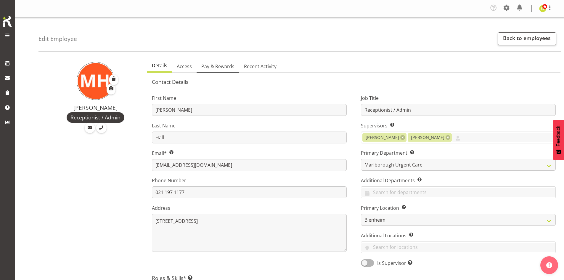
click at [214, 68] on span "Pay & Rewards" at bounding box center [217, 66] width 33 height 7
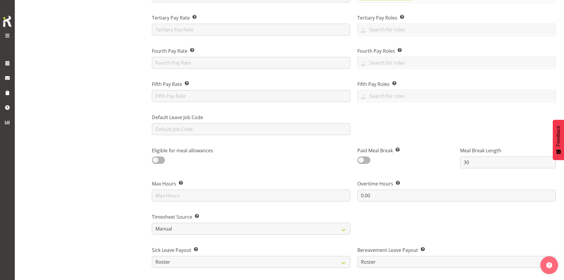
scroll to position [207, 0]
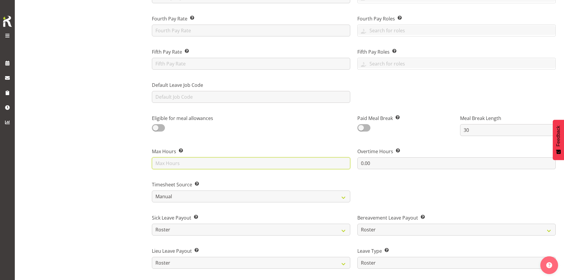
click at [187, 160] on input "text" at bounding box center [251, 163] width 198 height 12
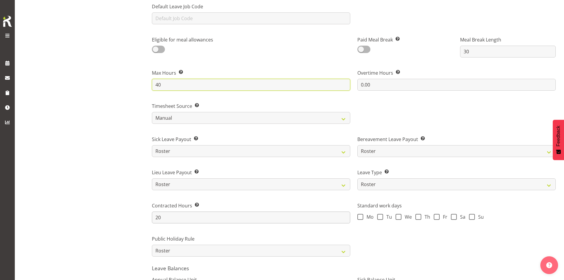
scroll to position [296, 0]
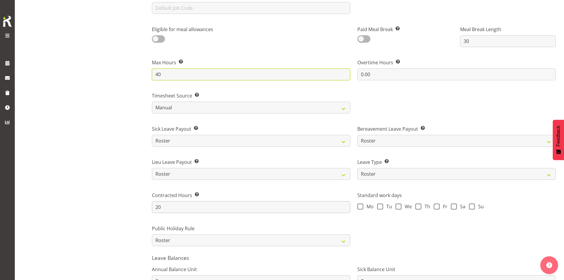
type input "40"
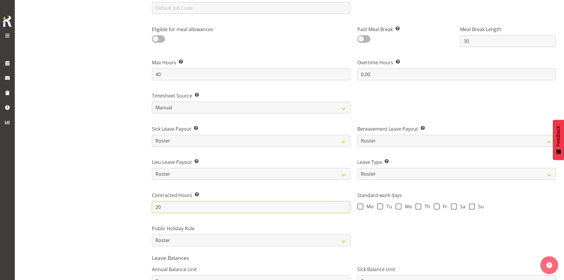
click at [171, 210] on input "20" at bounding box center [251, 207] width 198 height 12
type input "24"
click at [106, 203] on div "Margret Hall Receptionist / Admin" at bounding box center [91, 64] width 105 height 609
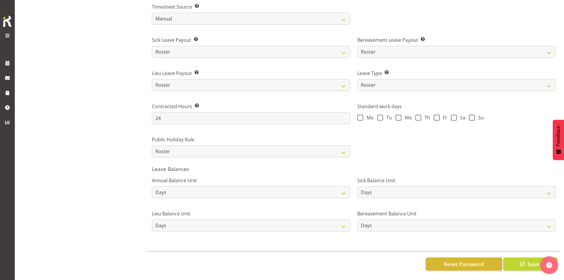
scroll to position [390, 0]
click at [512, 257] on button "Save" at bounding box center [531, 263] width 54 height 13
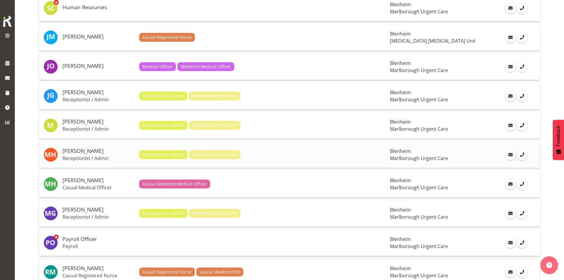
scroll to position [403, 0]
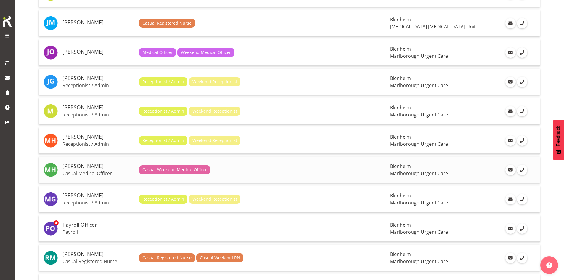
click at [93, 169] on h5 "[PERSON_NAME]" at bounding box center [99, 166] width 72 height 6
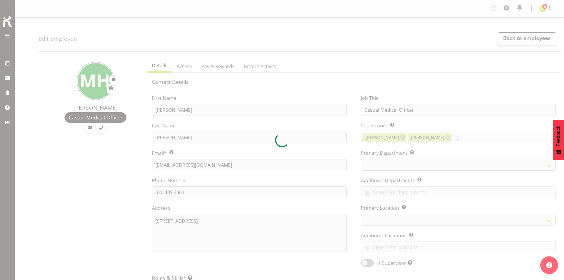
select select "TimelineWeek"
select select "manual"
select select "roster"
select select "day"
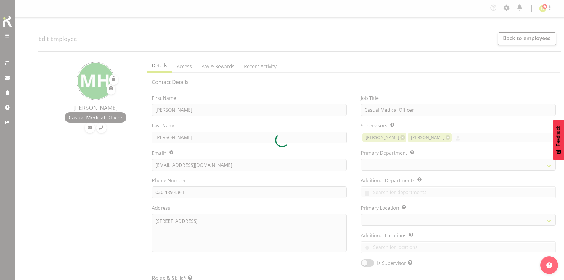
select select "day"
select select
select select "925"
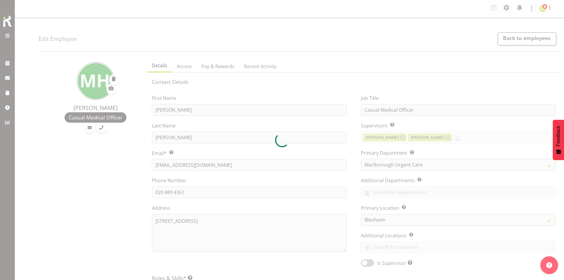
select select
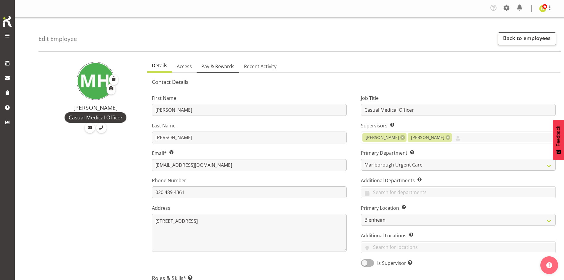
click at [221, 68] on span "Pay & Rewards" at bounding box center [217, 66] width 33 height 7
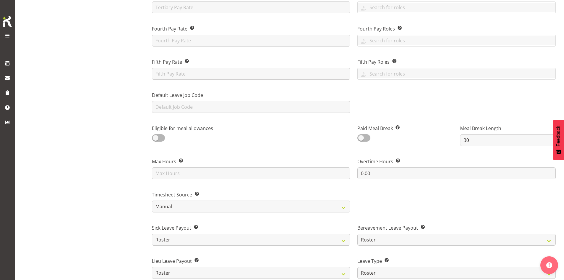
scroll to position [207, 0]
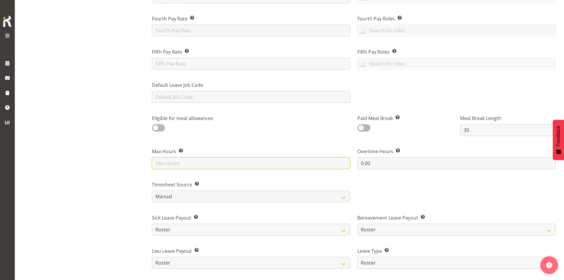
click at [181, 166] on input "text" at bounding box center [251, 163] width 198 height 12
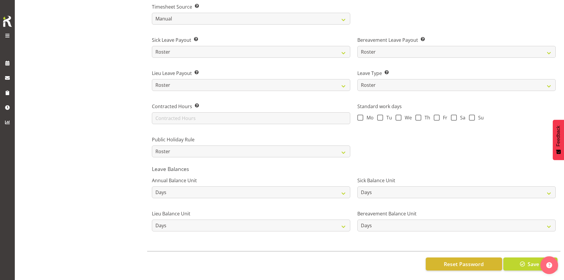
scroll to position [390, 0]
type input "40"
click at [520, 260] on span "button" at bounding box center [523, 264] width 8 height 8
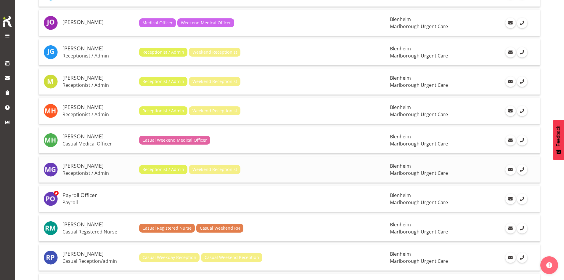
scroll to position [462, 0]
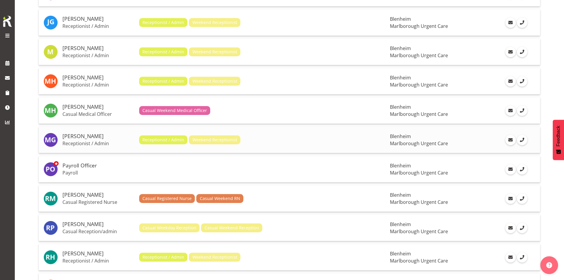
click at [91, 140] on p "Receptionist / Admin" at bounding box center [99, 143] width 72 height 6
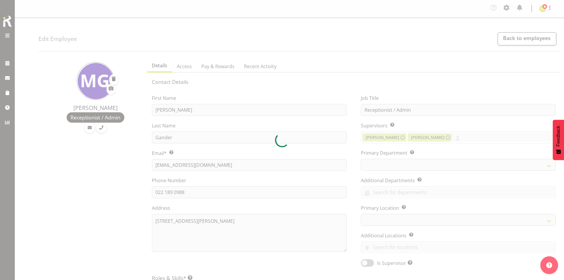
select select "TimelineWeek"
select select "manual"
select select "roster"
select select "day"
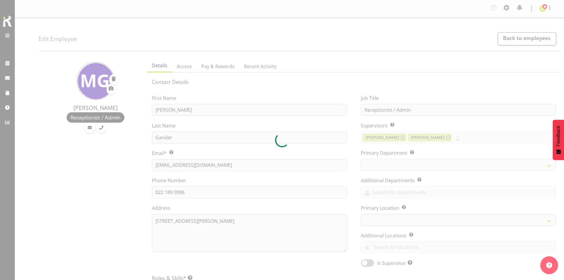
select select "day"
select select
select select "925"
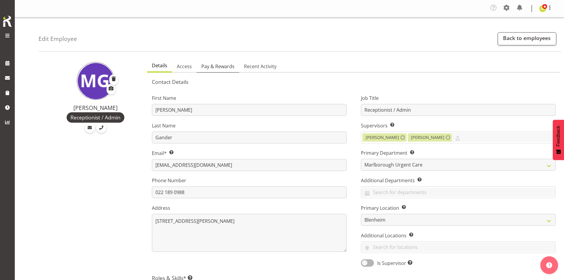
click at [225, 63] on span "Pay & Rewards" at bounding box center [217, 66] width 33 height 7
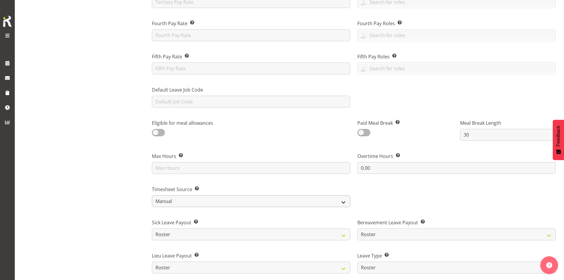
scroll to position [237, 0]
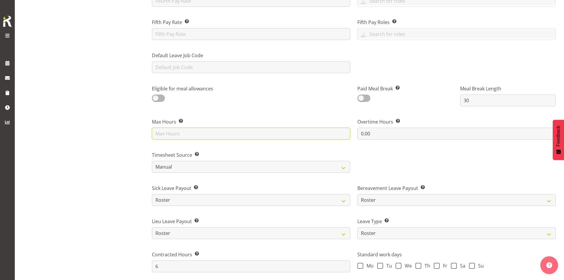
click at [175, 136] on input "text" at bounding box center [251, 134] width 198 height 12
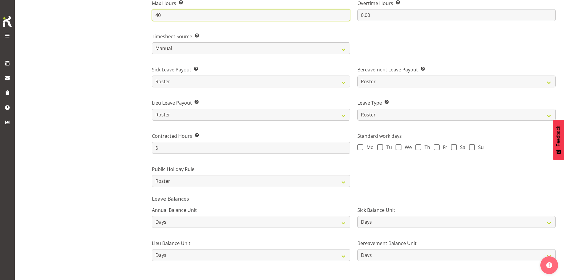
scroll to position [385, 0]
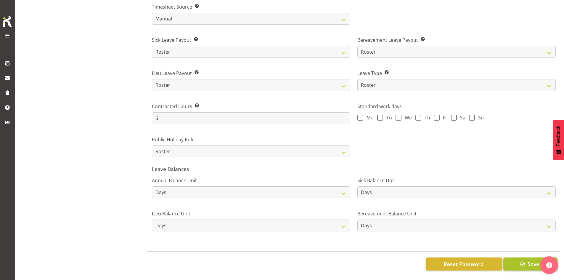
type input "40"
click at [517, 260] on button "Save" at bounding box center [531, 263] width 54 height 13
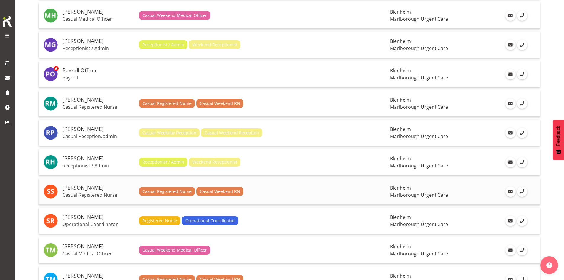
scroll to position [548, 0]
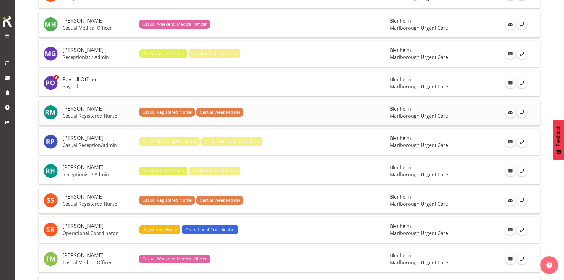
click at [90, 116] on p "Casual Registered Nurse" at bounding box center [99, 116] width 72 height 6
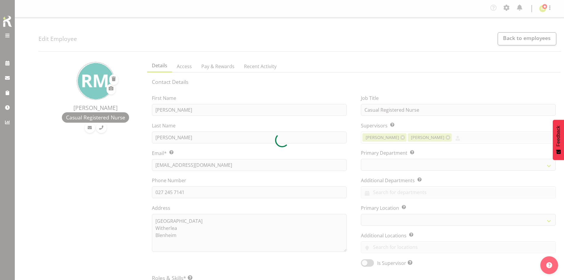
select select "TimelineWeek"
select select "manual"
select select "roster"
select select "day"
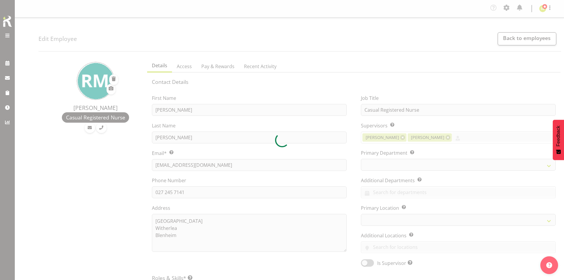
select select "day"
select select
select select "925"
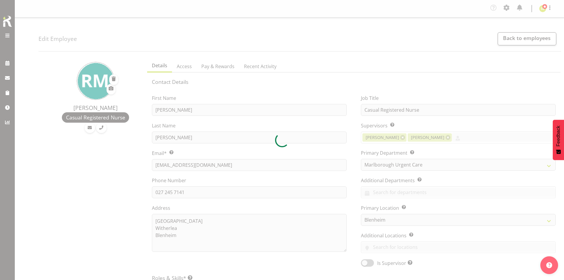
select select
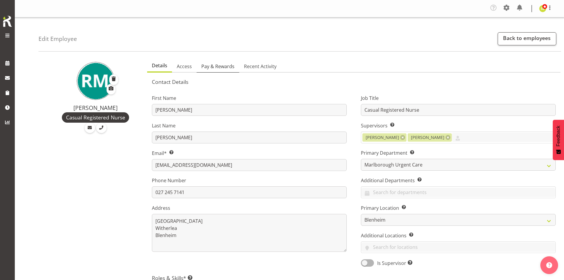
click at [211, 69] on span "Pay & Rewards" at bounding box center [217, 66] width 33 height 7
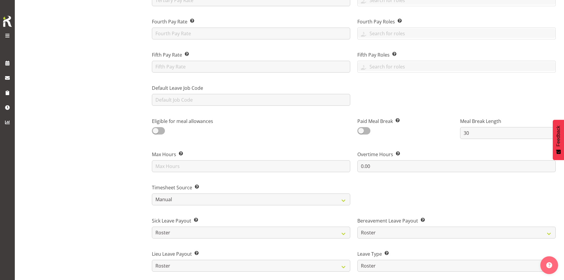
scroll to position [207, 0]
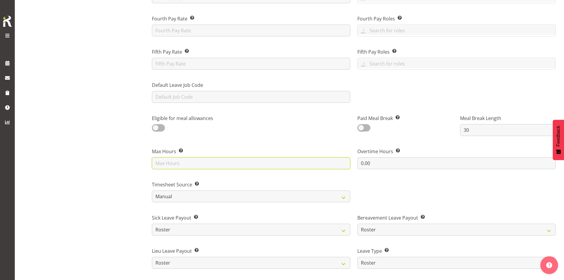
click at [220, 161] on input "text" at bounding box center [251, 163] width 198 height 12
type input "40"
click at [234, 149] on label "Max Hours Enter the maximum number of hours an employee is allowed to work. Thi…" at bounding box center [251, 151] width 198 height 7
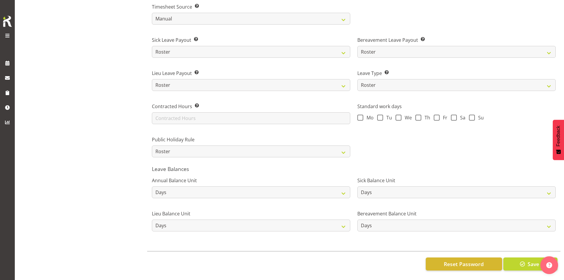
scroll to position [390, 0]
click at [528, 260] on span "Save" at bounding box center [534, 264] width 12 height 8
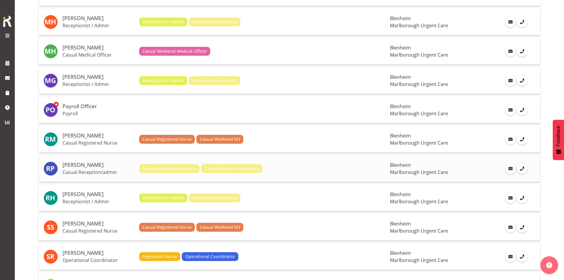
scroll to position [551, 0]
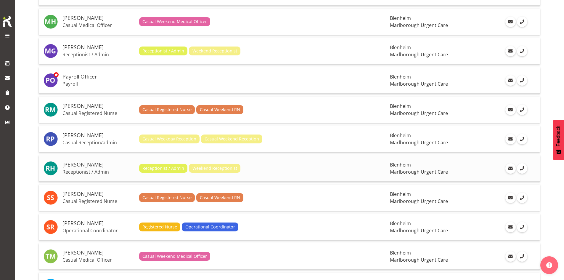
click at [98, 173] on p "Receptionist / Admin" at bounding box center [99, 172] width 72 height 6
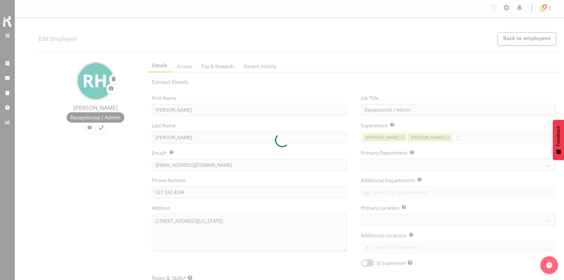
select select "TimelineWeek"
select select "manual"
select select "roster"
select select "day"
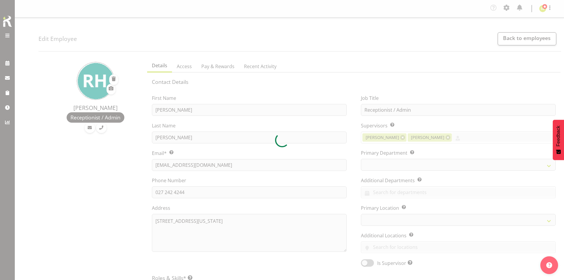
select select "day"
select select
select select "925"
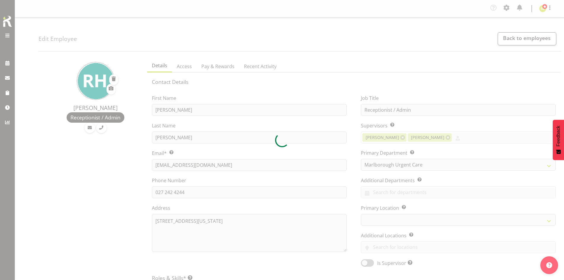
select select
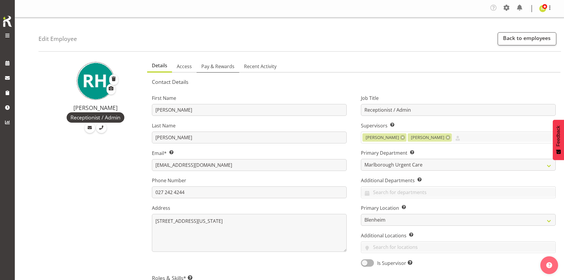
click at [222, 67] on span "Pay & Rewards" at bounding box center [217, 66] width 33 height 7
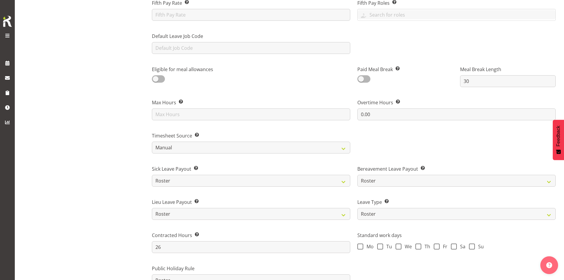
scroll to position [267, 0]
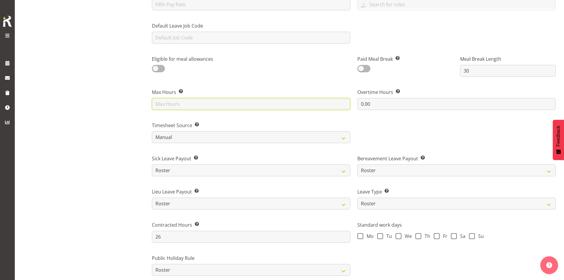
click at [179, 109] on input "text" at bounding box center [251, 104] width 198 height 12
type input "40"
click at [123, 138] on div "Rochelle Harris Receptionist / Admin" at bounding box center [91, 93] width 105 height 609
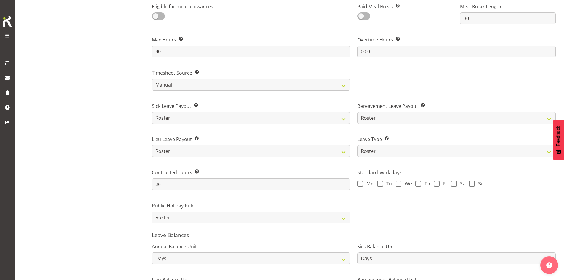
scroll to position [326, 0]
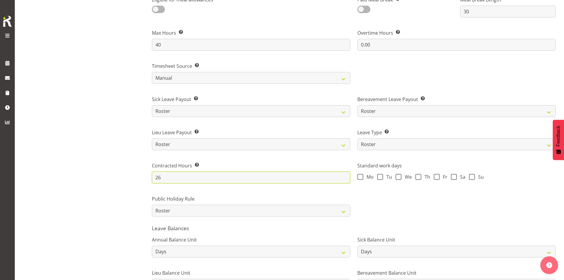
click at [177, 179] on input "26" at bounding box center [251, 178] width 198 height 12
type input "24"
click at [122, 190] on div "Rochelle Harris Receptionist / Admin" at bounding box center [91, 34] width 105 height 609
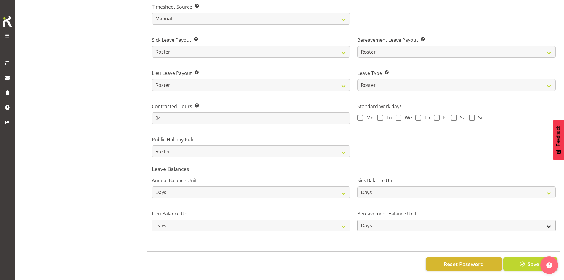
scroll to position [390, 0]
click at [524, 260] on span "button" at bounding box center [523, 264] width 8 height 8
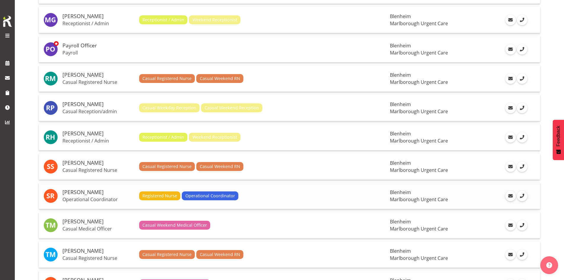
scroll to position [592, 0]
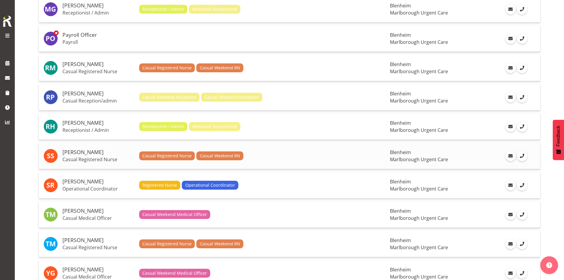
click at [101, 159] on p "Casual Registered Nurse" at bounding box center [99, 159] width 72 height 6
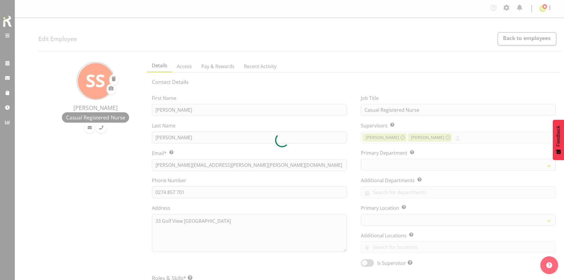
select select "TimelineWeek"
select select "manual"
select select "roster"
select select "day"
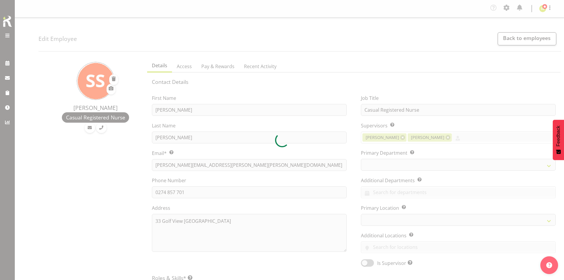
select select "day"
select select
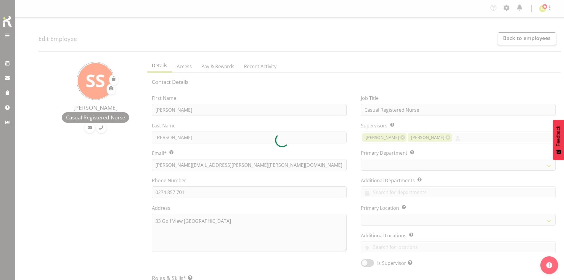
select select
select select "925"
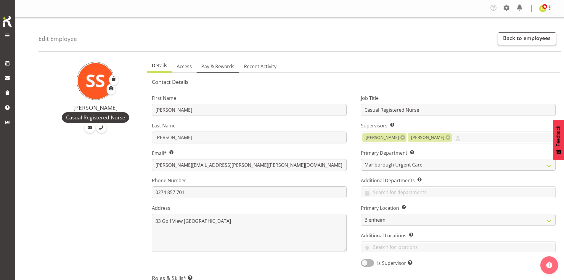
click at [213, 69] on span "Pay & Rewards" at bounding box center [217, 66] width 33 height 7
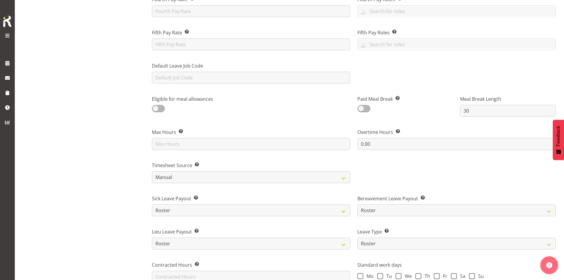
scroll to position [237, 0]
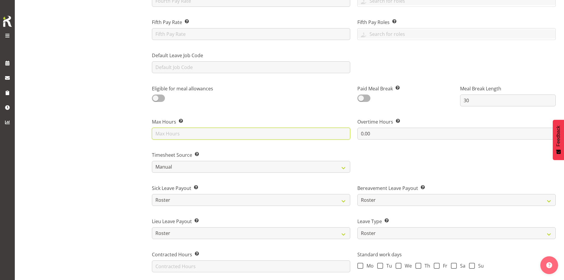
click at [174, 136] on input "text" at bounding box center [251, 134] width 198 height 12
type input "40"
click at [96, 168] on div "Sandy Stewart Casual Registered Nurse" at bounding box center [91, 123] width 105 height 609
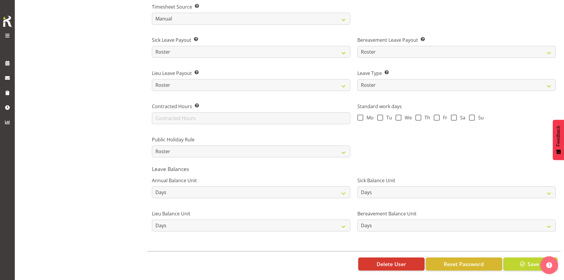
scroll to position [390, 0]
click at [517, 257] on button "Save" at bounding box center [531, 263] width 54 height 13
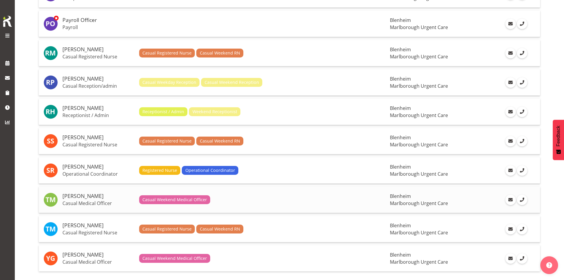
scroll to position [610, 0]
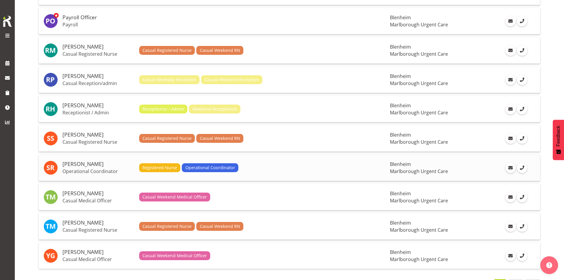
click at [91, 168] on td "[PERSON_NAME] Operational Coordinator" at bounding box center [98, 168] width 77 height 26
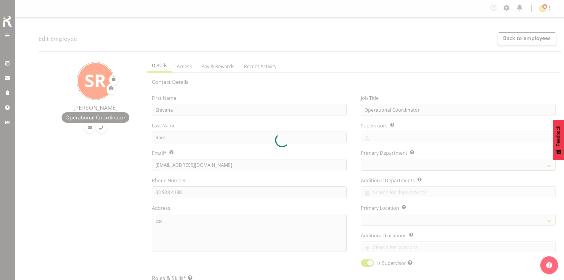
select select "TimelineWeek"
select select "manual"
select select "roster"
select select "day"
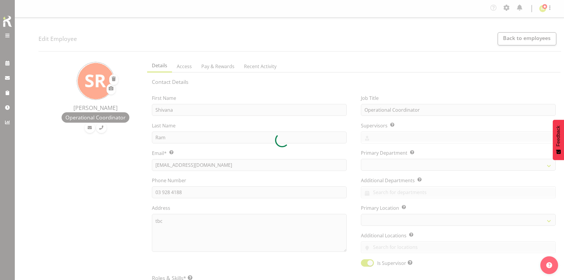
select select "day"
select select
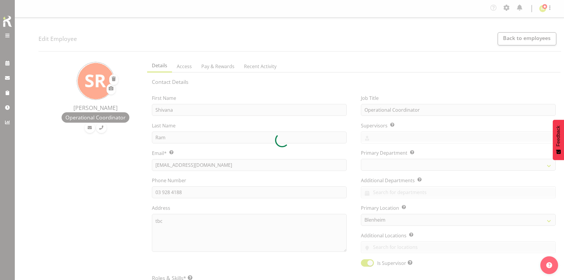
select select
select select "925"
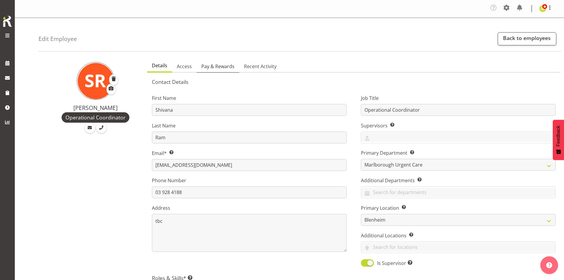
click at [217, 67] on span "Pay & Rewards" at bounding box center [217, 66] width 33 height 7
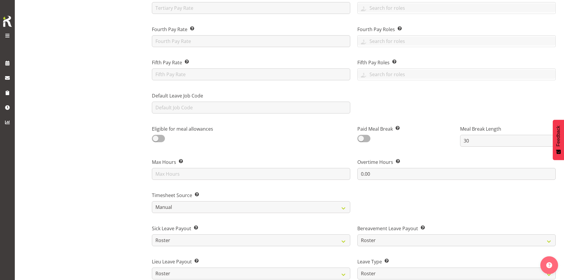
scroll to position [207, 0]
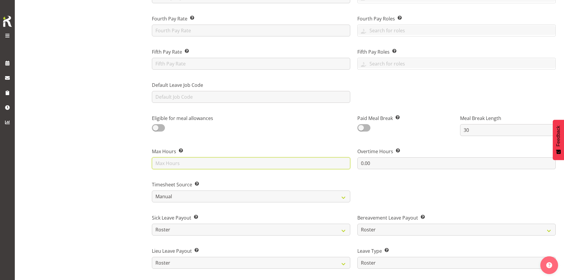
click at [193, 162] on input "text" at bounding box center [251, 163] width 198 height 12
type input "40"
click at [109, 176] on div "Shivana Ram Operational Coordinator" at bounding box center [91, 153] width 105 height 609
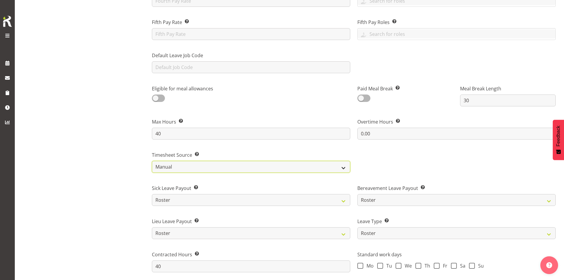
click at [170, 166] on select "Roster Manual GPS GPS (via Roster)" at bounding box center [251, 167] width 198 height 12
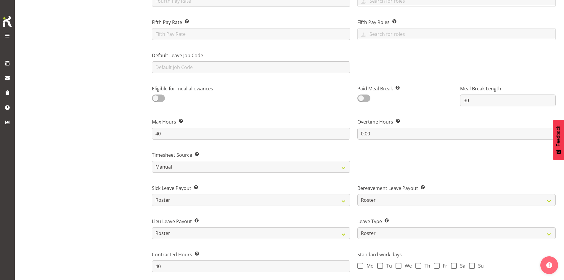
click at [118, 168] on div "Shivana Ram Operational Coordinator" at bounding box center [91, 123] width 105 height 609
click at [91, 177] on div "Shivana Ram Operational Coordinator" at bounding box center [91, 123] width 105 height 609
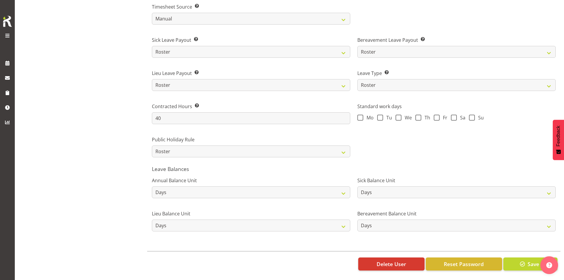
scroll to position [390, 0]
click at [520, 260] on span "button" at bounding box center [523, 264] width 8 height 8
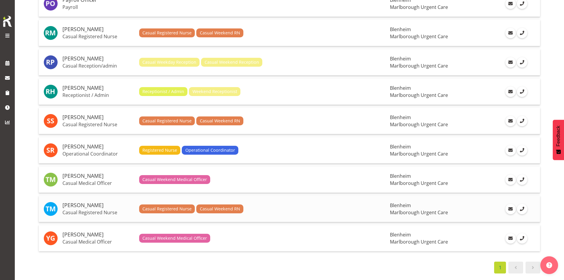
scroll to position [637, 0]
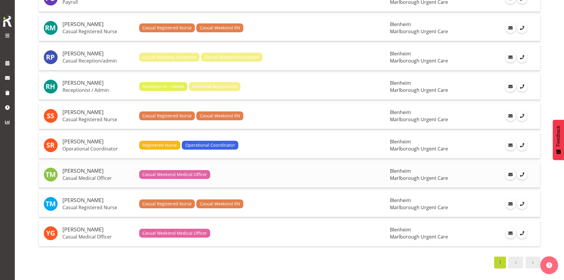
click at [94, 175] on p "Casual Medical Officer" at bounding box center [99, 178] width 72 height 6
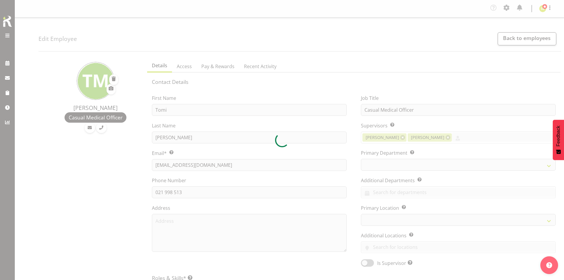
select select "TimelineWeek"
select select "manual"
select select "roster"
select select "day"
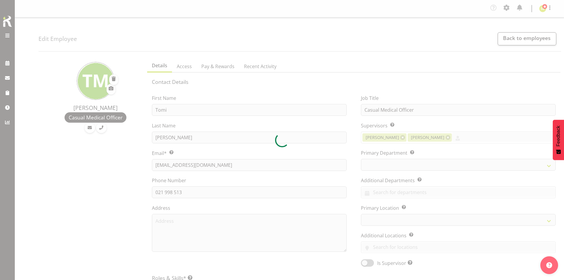
select select "day"
select select
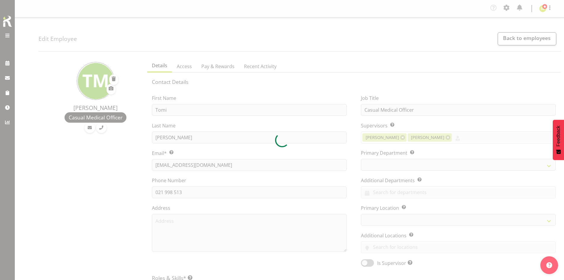
select select
select select "925"
select select
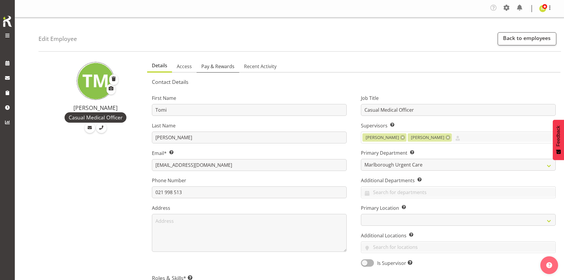
click at [219, 69] on span "Pay & Rewards" at bounding box center [217, 66] width 33 height 7
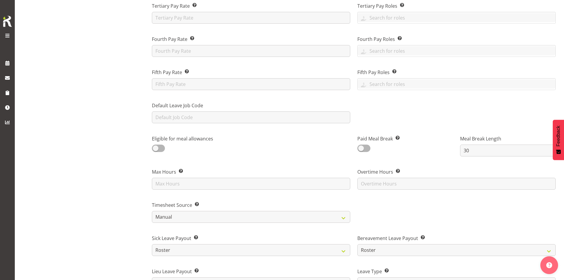
scroll to position [237, 0]
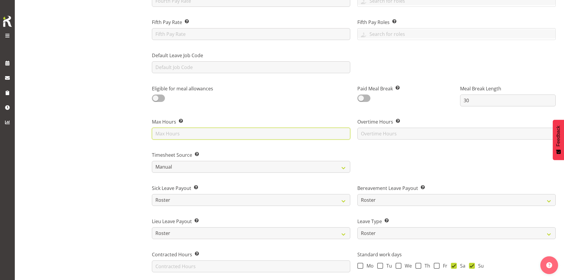
click at [191, 134] on input "text" at bounding box center [251, 134] width 198 height 12
type input "40"
click at [115, 165] on div "Tomi Moore Casual Medical Officer" at bounding box center [91, 123] width 105 height 609
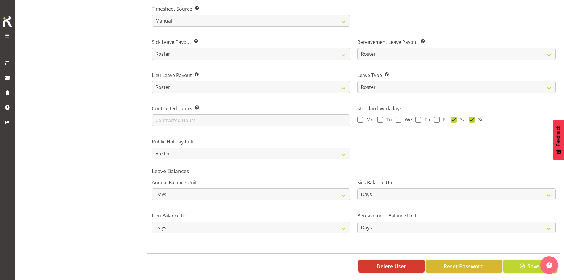
scroll to position [385, 0]
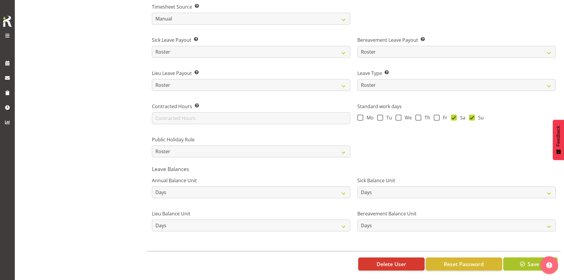
click at [526, 266] on span "button" at bounding box center [523, 264] width 8 height 8
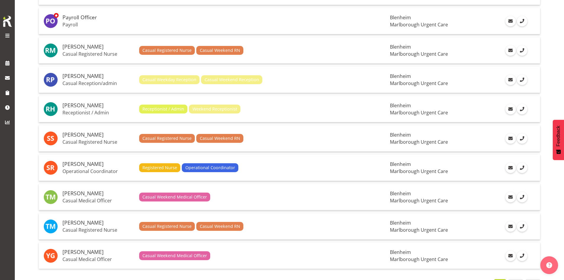
scroll to position [637, 0]
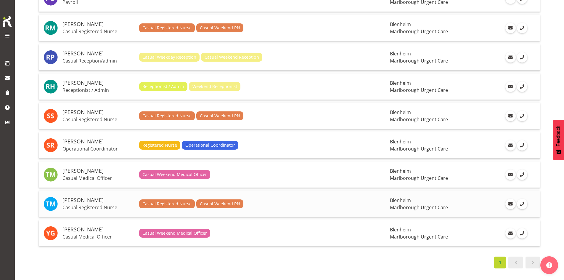
click at [105, 197] on h5 "[PERSON_NAME]" at bounding box center [99, 200] width 72 height 6
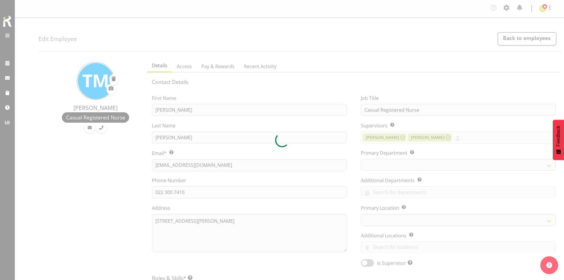
select select "TimelineWeek"
select select
select select "925"
select select
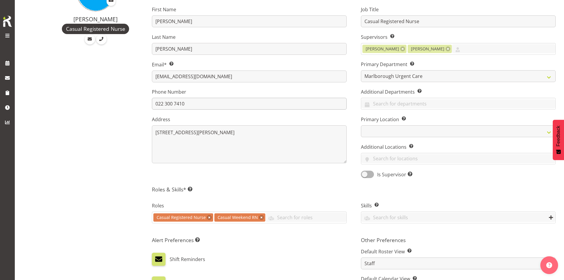
scroll to position [30, 0]
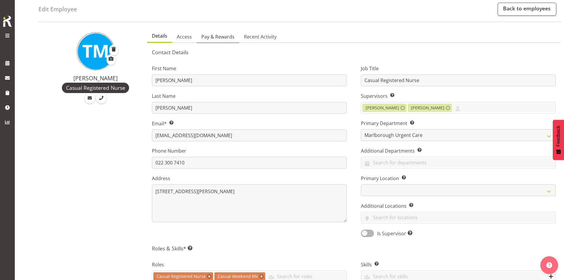
click at [215, 40] on link "Pay & Rewards" at bounding box center [218, 37] width 43 height 12
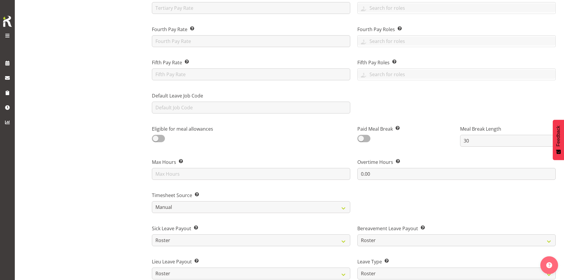
scroll to position [207, 0]
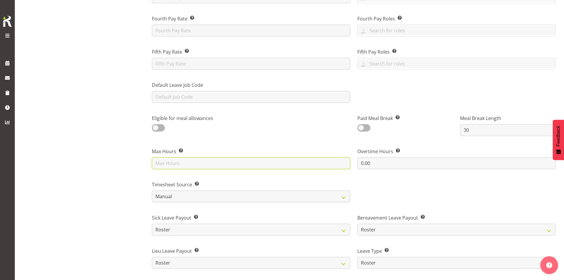
click at [176, 163] on input "text" at bounding box center [251, 163] width 198 height 12
type input "40"
click at [113, 194] on div "Tracy Moran Casual Registered Nurse" at bounding box center [91, 153] width 105 height 609
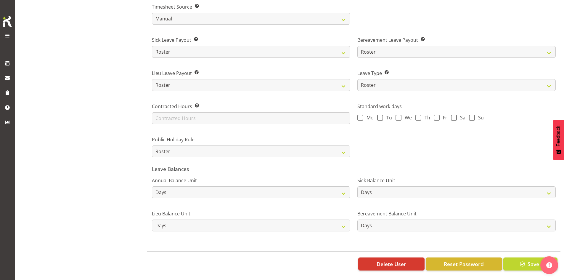
scroll to position [390, 0]
click at [520, 260] on span "button" at bounding box center [523, 264] width 8 height 8
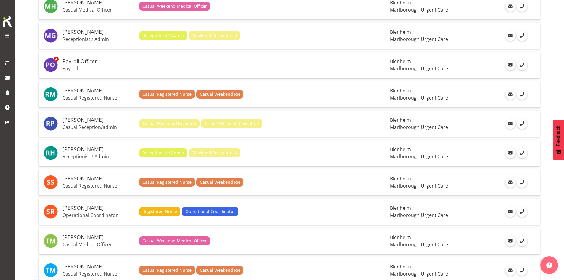
scroll to position [637, 0]
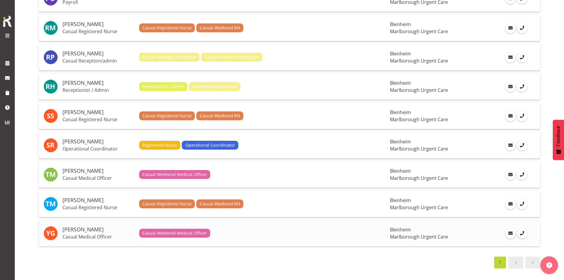
click at [108, 222] on td "[PERSON_NAME] Casual Medical Officer" at bounding box center [98, 233] width 77 height 26
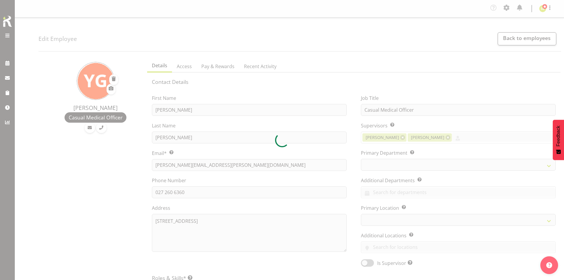
select select "TimelineWeek"
select select "manual"
select select "roster"
select select "day"
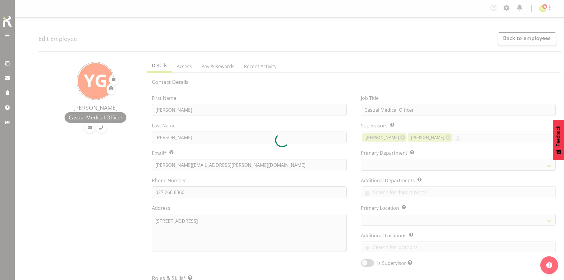
select select "day"
select select
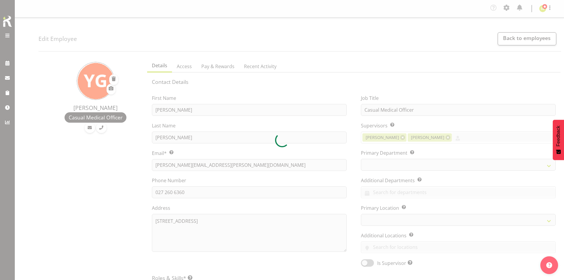
select select
select select "925"
select select
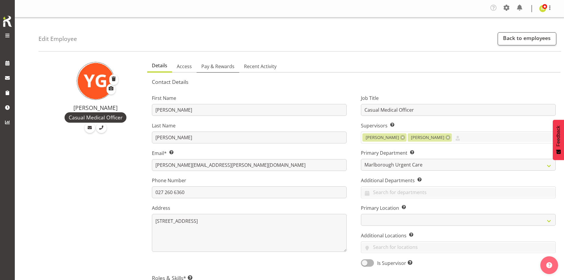
click at [211, 68] on span "Pay & Rewards" at bounding box center [217, 66] width 33 height 7
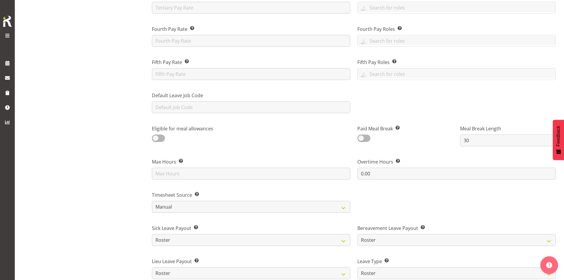
scroll to position [207, 0]
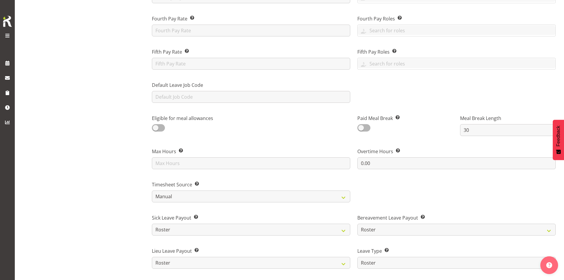
click at [185, 173] on div "Timesheet Source Select how you would like the employee timesheet to be recorde…" at bounding box center [251, 189] width 206 height 33
click at [184, 164] on input "text" at bounding box center [251, 163] width 198 height 12
type input "40"
click at [119, 165] on div "Yvette Geels Casual Medical Officer" at bounding box center [91, 153] width 105 height 609
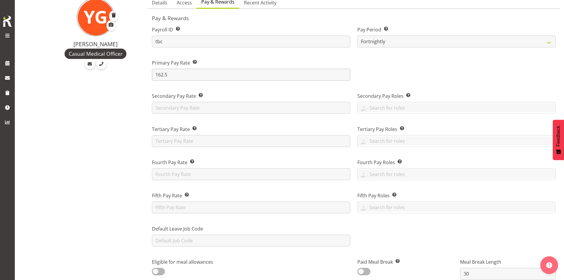
scroll to position [0, 0]
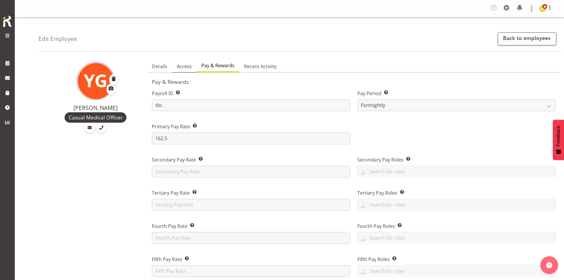
click at [188, 70] on link "Access" at bounding box center [184, 66] width 25 height 12
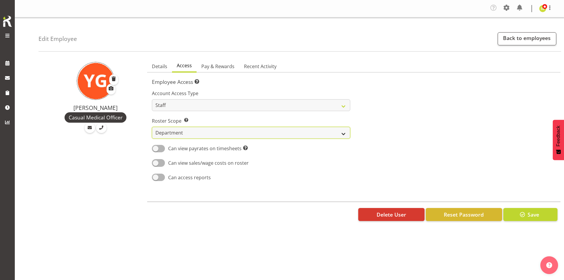
click at [233, 131] on select "Own Department Company" at bounding box center [251, 133] width 198 height 12
click at [152, 127] on select "Own Department Company" at bounding box center [251, 133] width 198 height 12
click at [317, 131] on select "Own Department Company" at bounding box center [251, 133] width 198 height 12
select select "department"
click at [152, 127] on select "Own Department Company" at bounding box center [251, 133] width 198 height 12
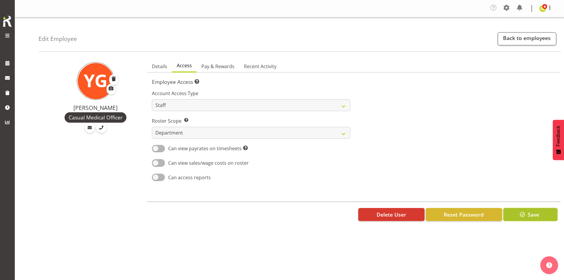
click at [515, 208] on button "Save" at bounding box center [531, 214] width 54 height 13
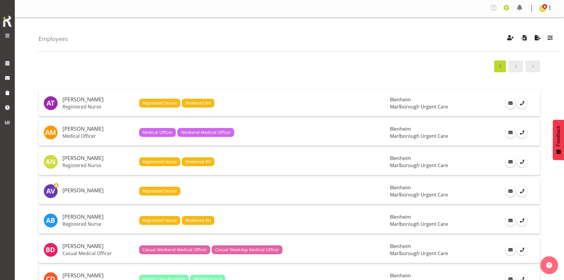
click at [509, 11] on span at bounding box center [506, 7] width 9 height 9
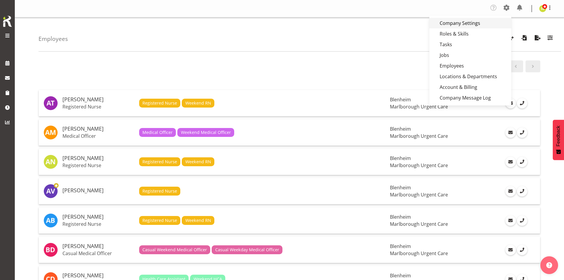
click at [465, 23] on link "Company Settings" at bounding box center [471, 23] width 82 height 11
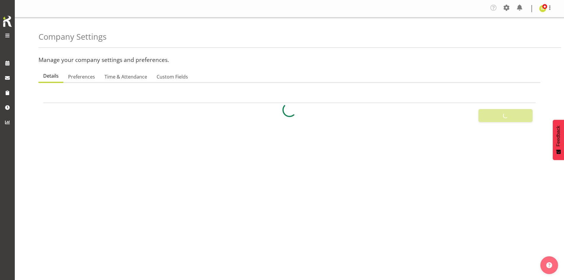
select select "[DATE]"
select select "2_day_before"
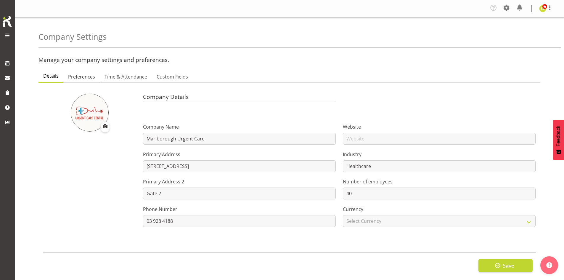
click at [89, 78] on span "Preferences" at bounding box center [81, 76] width 27 height 7
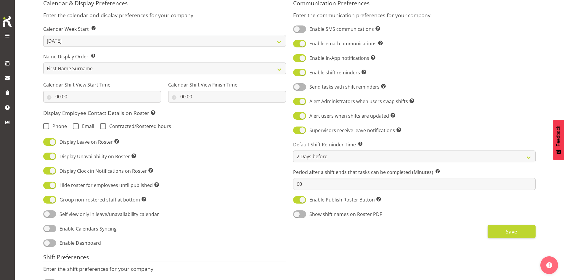
scroll to position [118, 0]
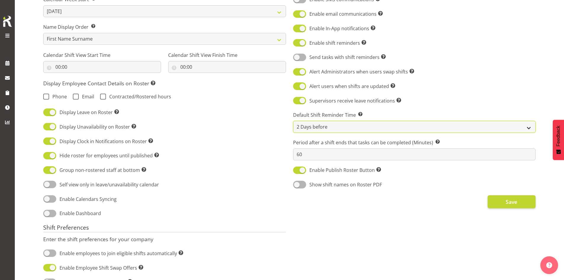
click at [312, 122] on select "Same Day (6am) Same Day (8am) Same Day (10am) 1 Day before 2 Days before" at bounding box center [414, 127] width 243 height 12
click at [293, 121] on select "Same Day (6am) Same Day (8am) Same Day (10am) 1 Day before 2 Days before" at bounding box center [414, 127] width 243 height 12
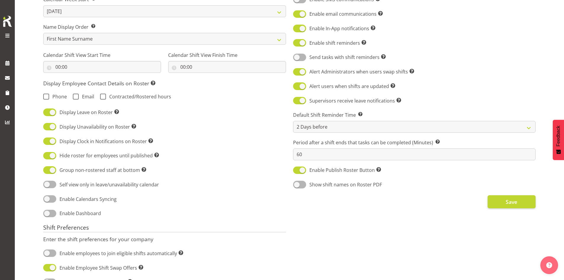
click at [264, 150] on div "Calendar & Display Preferences Enter the calendar and display preferences for y…" at bounding box center [165, 212] width 250 height 492
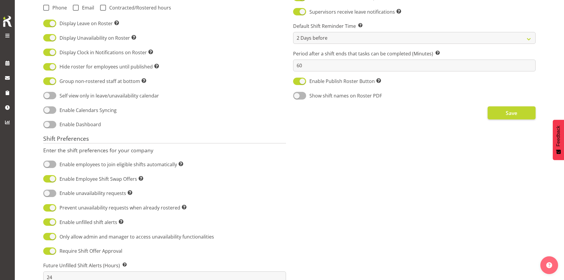
scroll to position [237, 0]
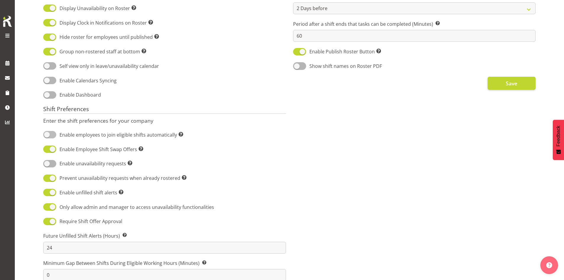
click at [48, 136] on span at bounding box center [49, 134] width 13 height 7
click at [47, 136] on input "Enable employees to join eligible shifts automatically Allow employees to see a…" at bounding box center [45, 135] width 4 height 4
checkbox input "true"
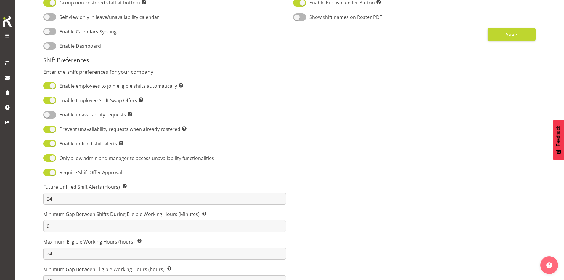
scroll to position [296, 0]
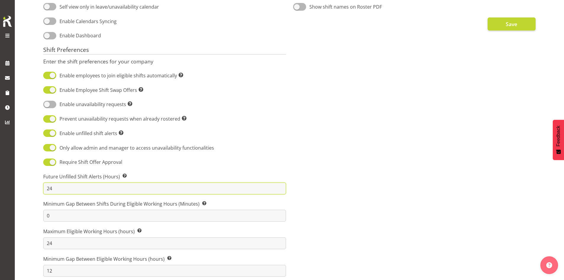
click at [88, 185] on input "24" at bounding box center [164, 188] width 243 height 12
type input "2"
type input "72"
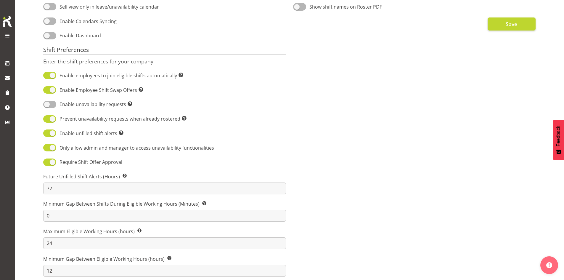
click at [426, 142] on div "Communication Preferences Enter the communication preferences for your company …" at bounding box center [415, 34] width 250 height 492
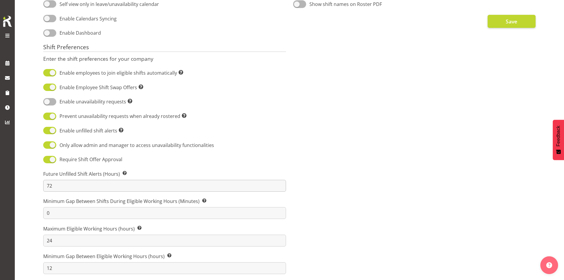
scroll to position [307, 0]
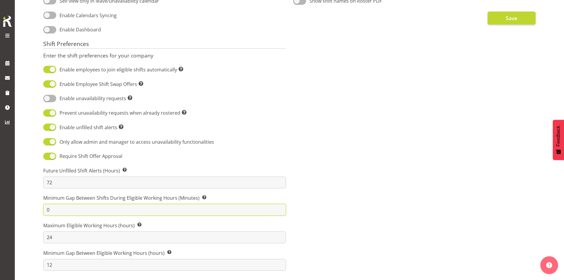
click at [116, 208] on input "0" at bounding box center [164, 210] width 243 height 12
type input "1"
type input "8"
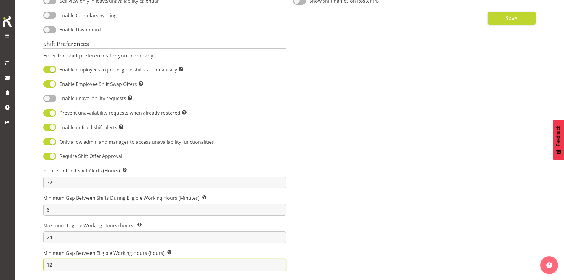
click at [96, 260] on input "12" at bounding box center [164, 265] width 243 height 12
type input "11"
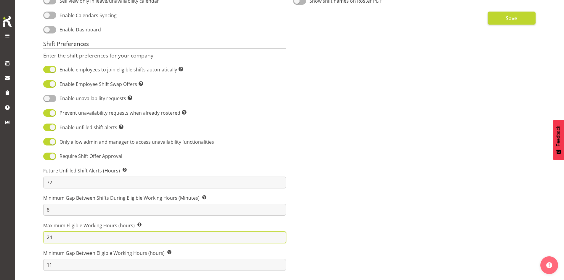
click at [99, 231] on input "24" at bounding box center [164, 237] width 243 height 12
type input "2"
type input "40"
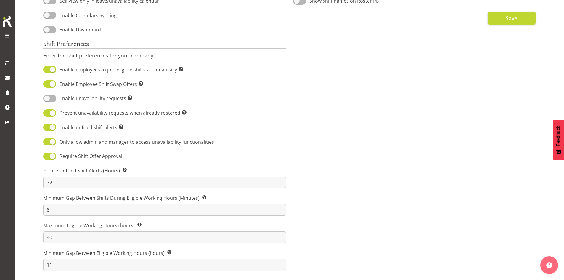
click at [404, 157] on div "Communication Preferences Enter the communication preferences for your company …" at bounding box center [415, 28] width 250 height 492
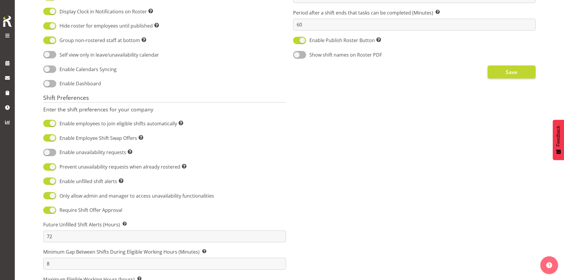
scroll to position [218, 0]
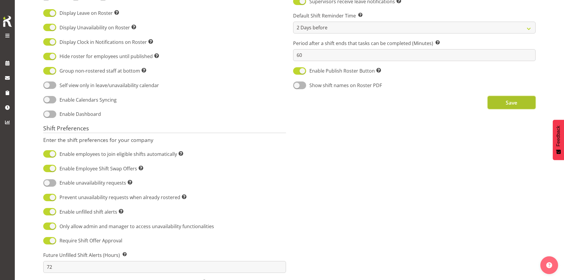
click at [493, 105] on button "Save" at bounding box center [512, 102] width 48 height 13
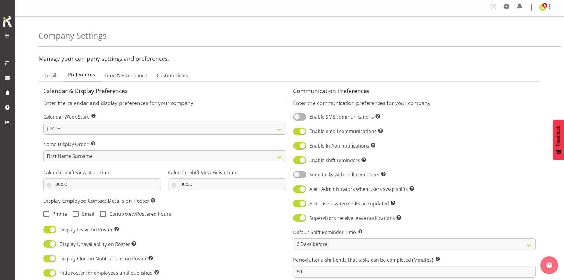
scroll to position [0, 0]
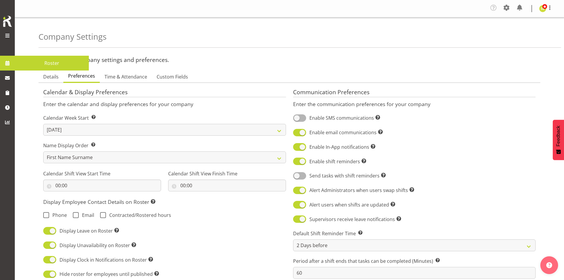
click at [11, 62] on span at bounding box center [7, 63] width 9 height 9
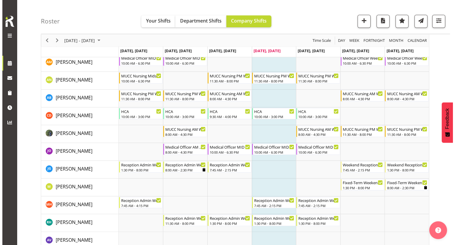
scroll to position [30, 0]
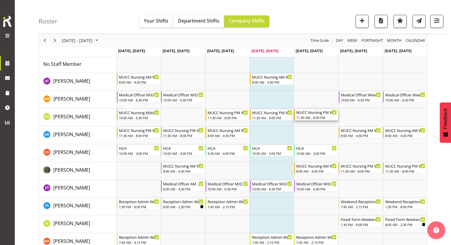
click at [309, 115] on div "11:30 AM - 8:00 PM" at bounding box center [316, 117] width 41 height 5
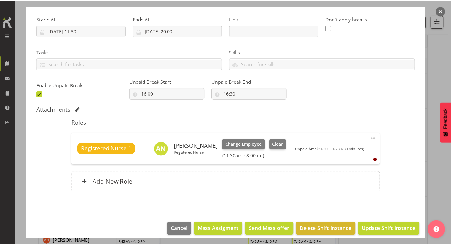
scroll to position [89, 0]
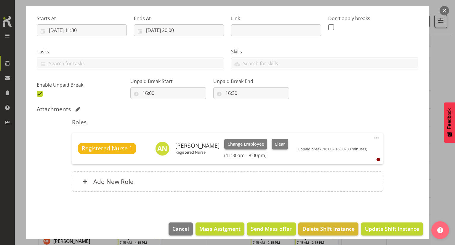
click at [373, 138] on span at bounding box center [376, 137] width 7 height 7
click at [446, 13] on button "button" at bounding box center [444, 10] width 9 height 9
